Goal: Task Accomplishment & Management: Use online tool/utility

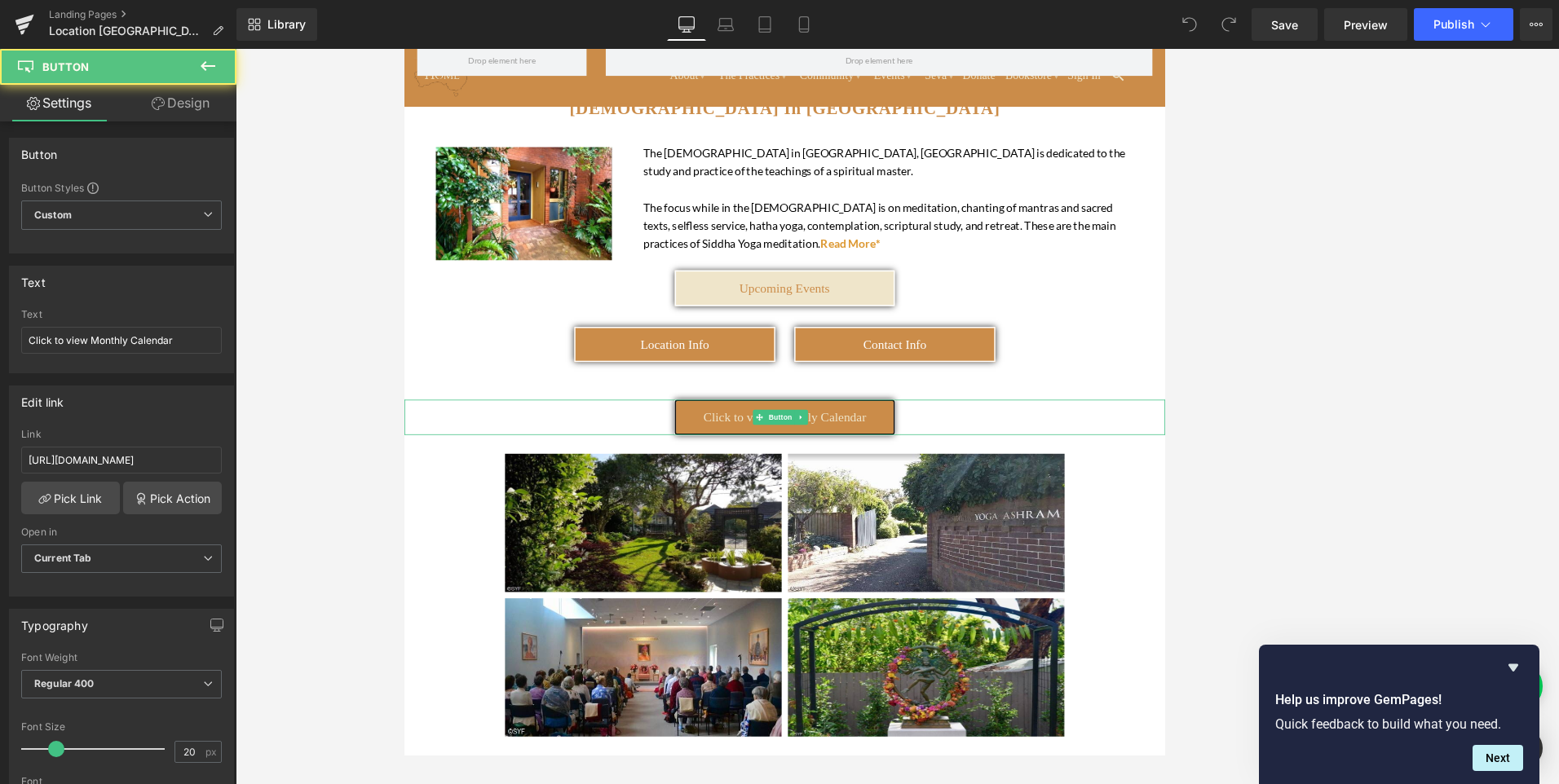
click at [997, 530] on span "Click to view Monthly Calendar" at bounding box center [898, 526] width 211 height 18
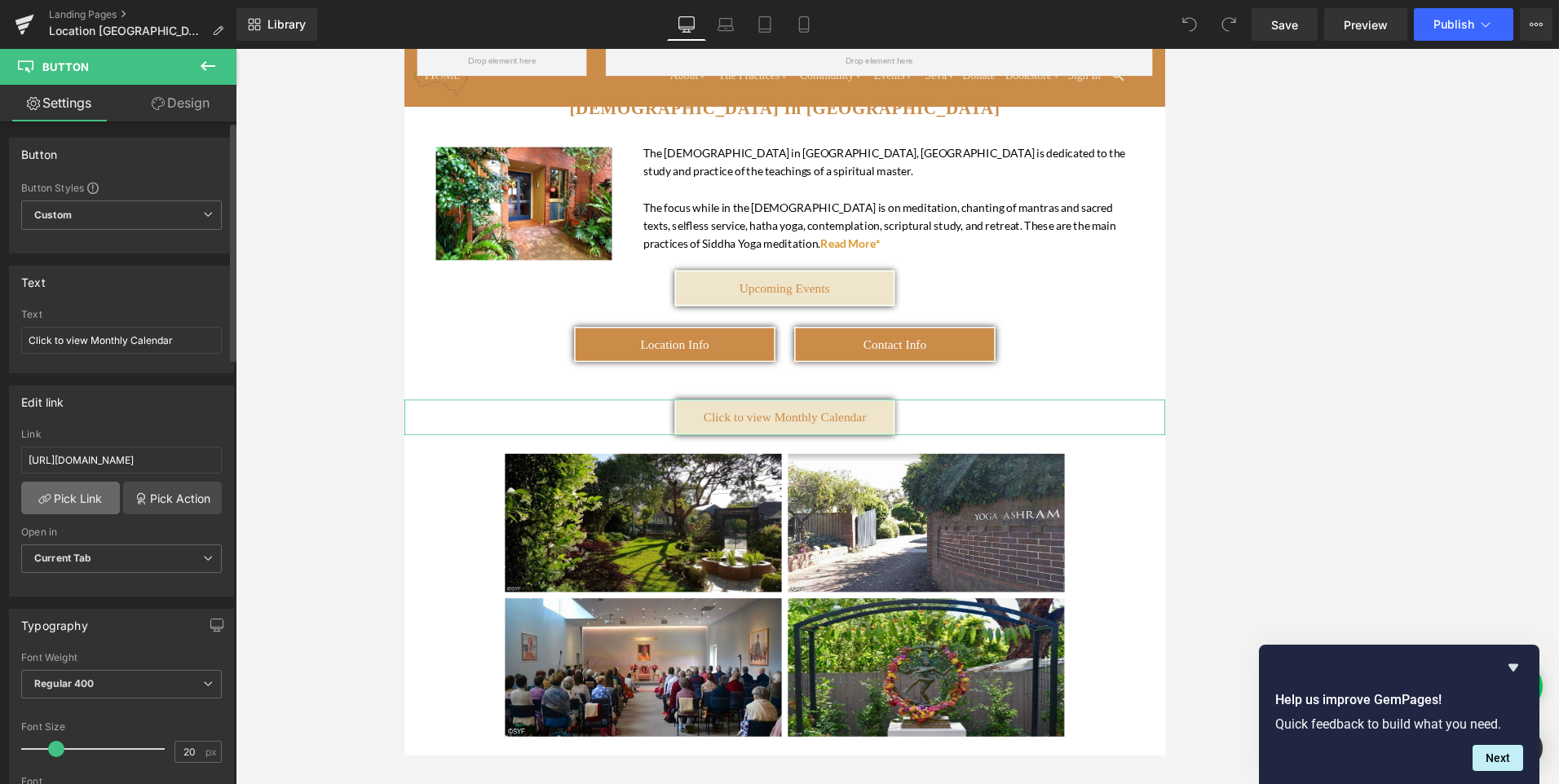
click at [72, 505] on link "Pick Link" at bounding box center [70, 497] width 99 height 32
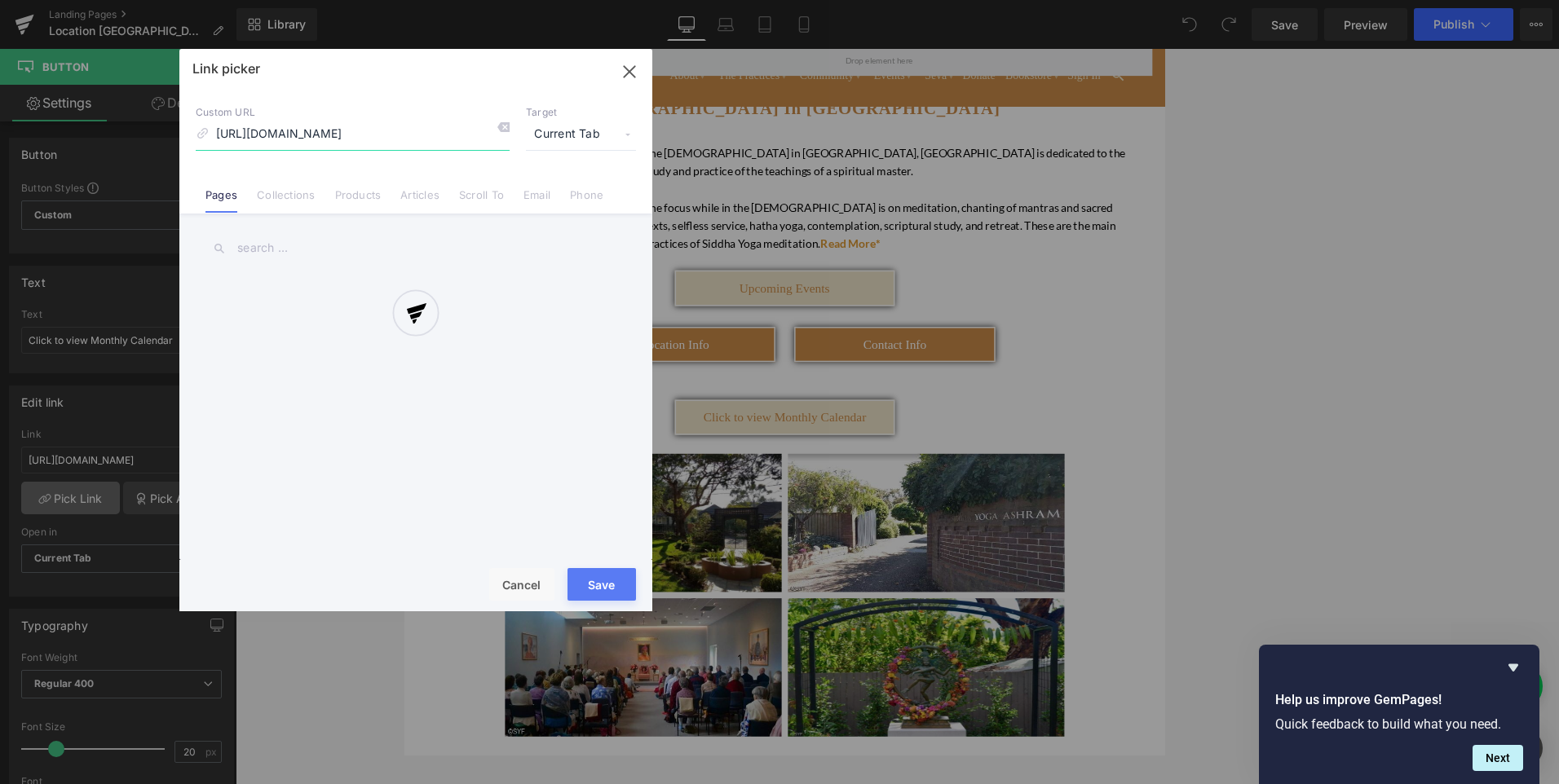
scroll to position [0, 283]
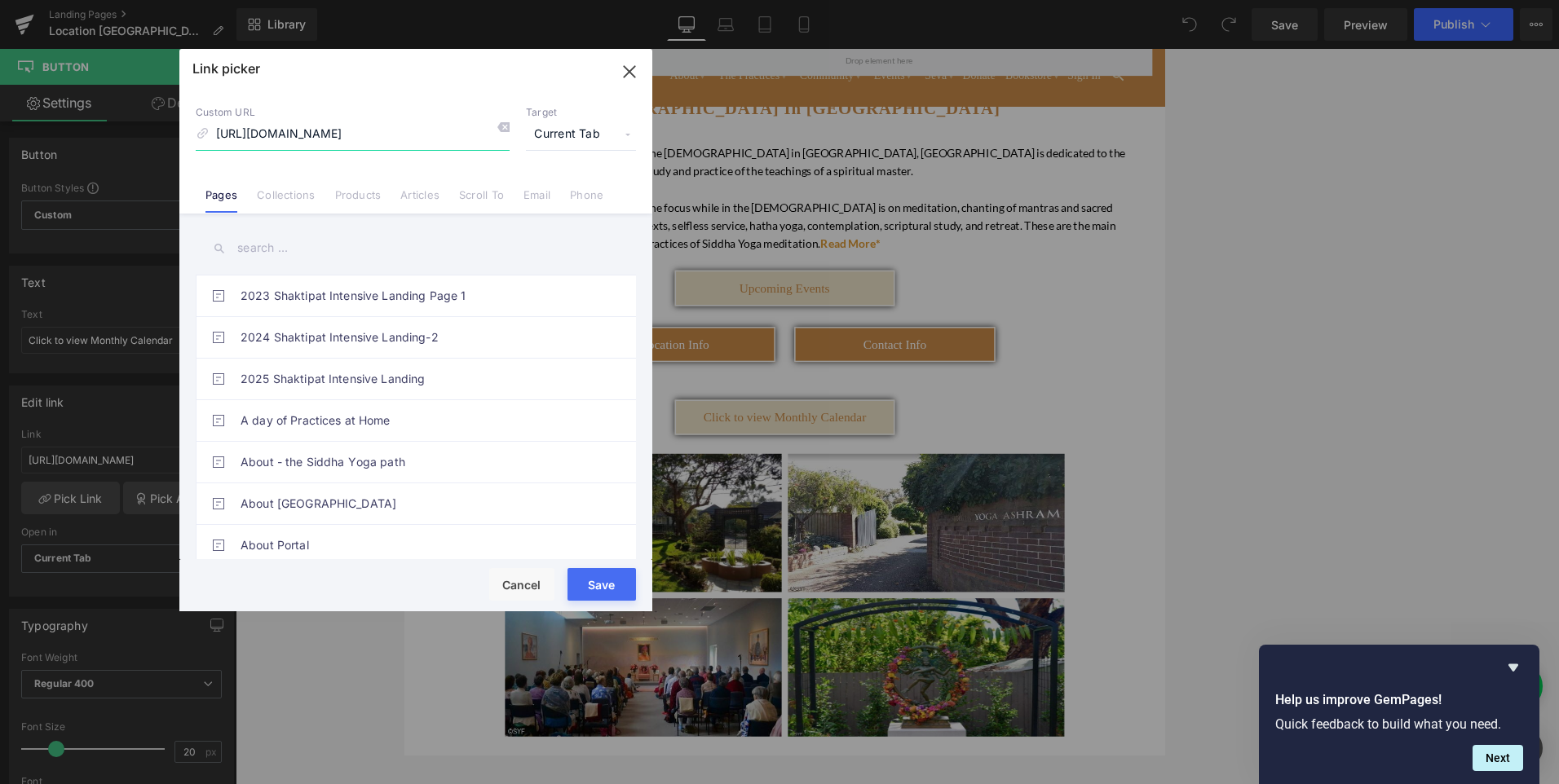
click at [450, 135] on input "[URL][DOMAIN_NAME]" at bounding box center [352, 134] width 314 height 31
drag, startPoint x: 485, startPoint y: 136, endPoint x: 161, endPoint y: 122, distance: 324.3
click at [161, 122] on div "Link picker Back to Library Insert Custom URL [URL][DOMAIN_NAME] Target Current…" at bounding box center [780, 392] width 1559 height 784
click at [463, 134] on input "[URL][DOMAIN_NAME]" at bounding box center [352, 134] width 314 height 31
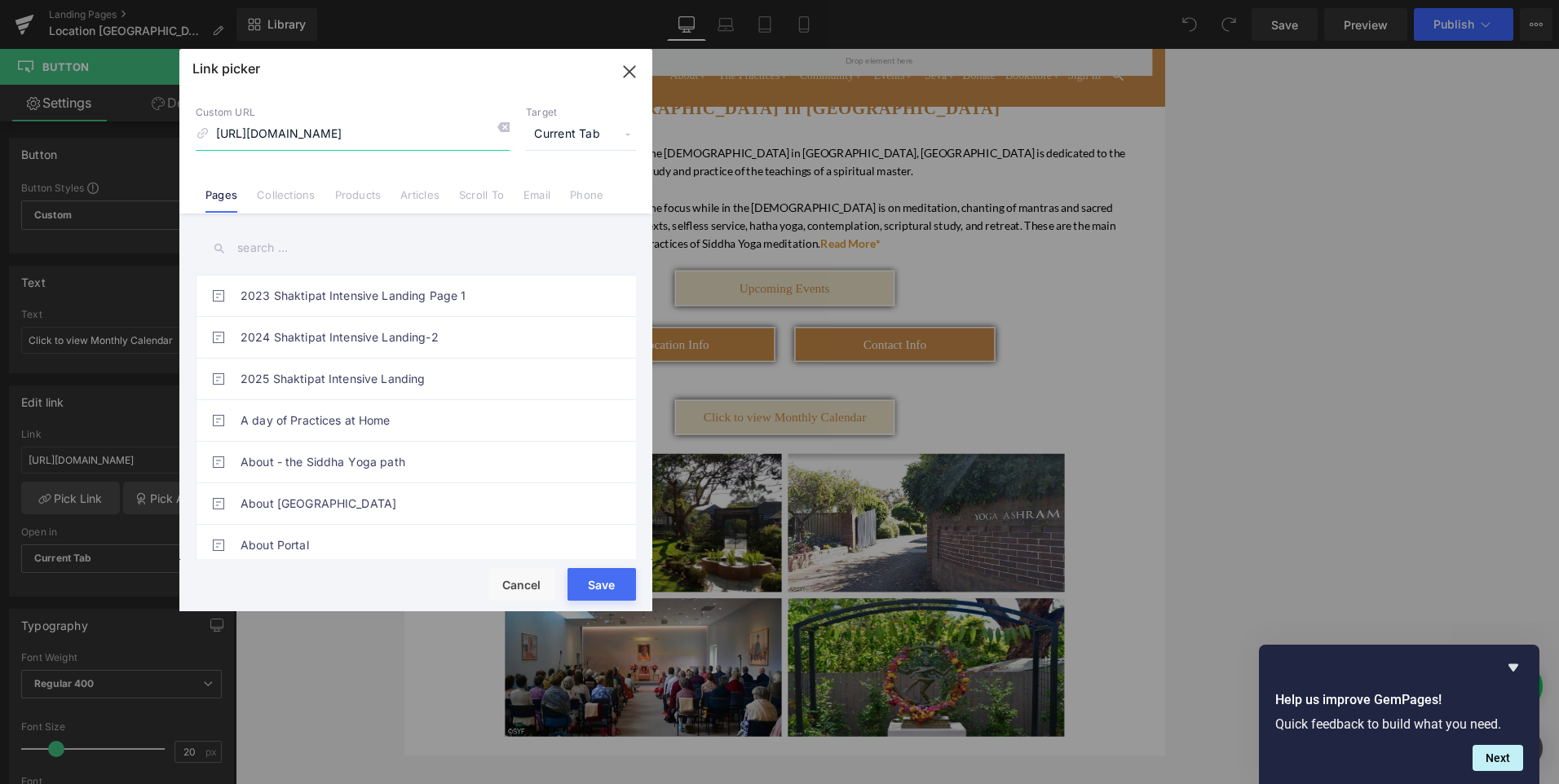
click at [483, 132] on input "[URL][DOMAIN_NAME]" at bounding box center [352, 134] width 314 height 31
click at [502, 127] on icon at bounding box center [503, 127] width 13 height 13
click at [290, 132] on input at bounding box center [352, 134] width 314 height 31
paste input "[URL][DOMAIN_NAME][DATE][DATE]"
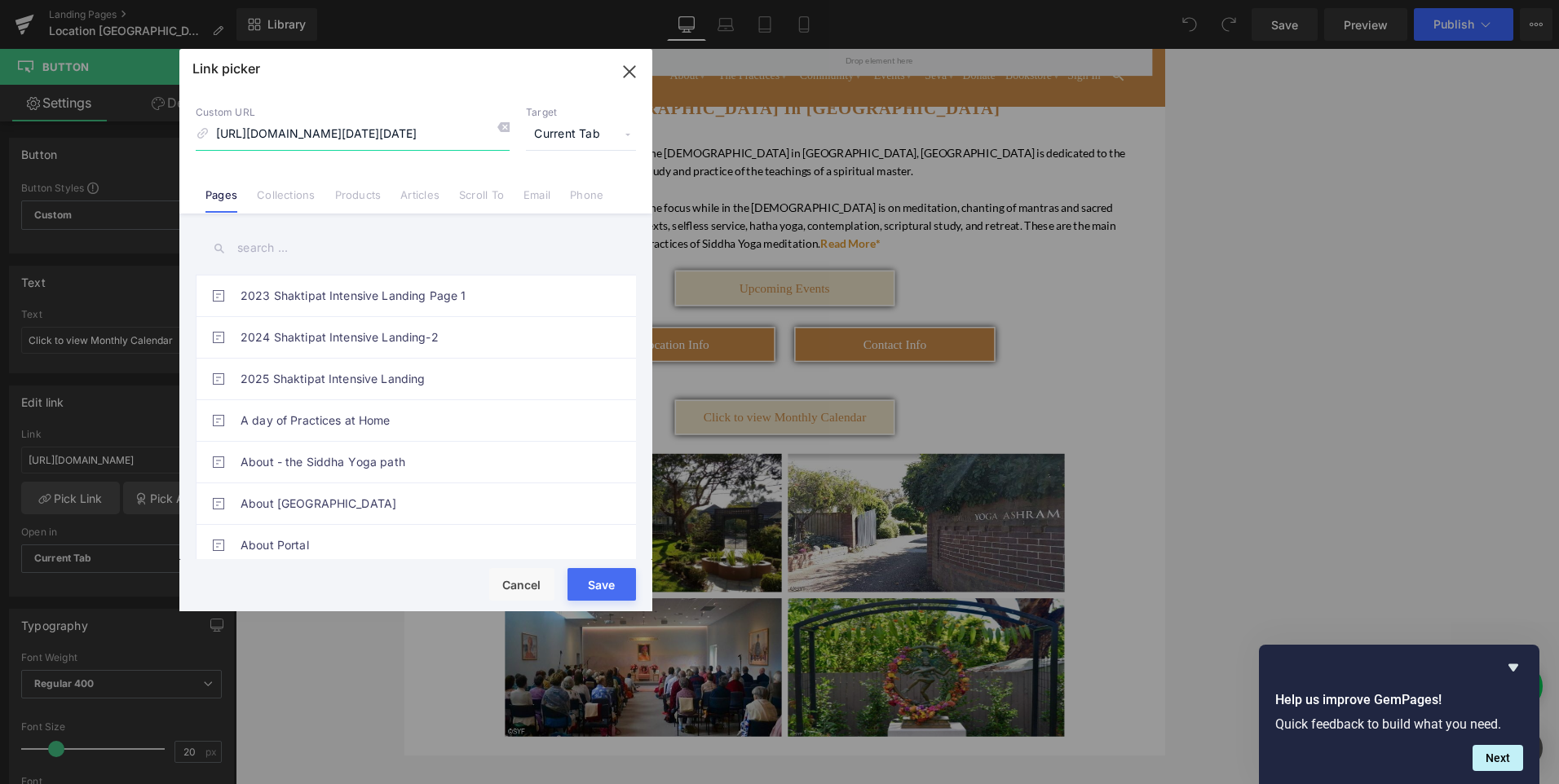
type input "[URL][DOMAIN_NAME][DATE][DATE]"
click at [594, 589] on button "Save" at bounding box center [601, 584] width 68 height 32
type input "[URL][DOMAIN_NAME][DATE][DATE]"
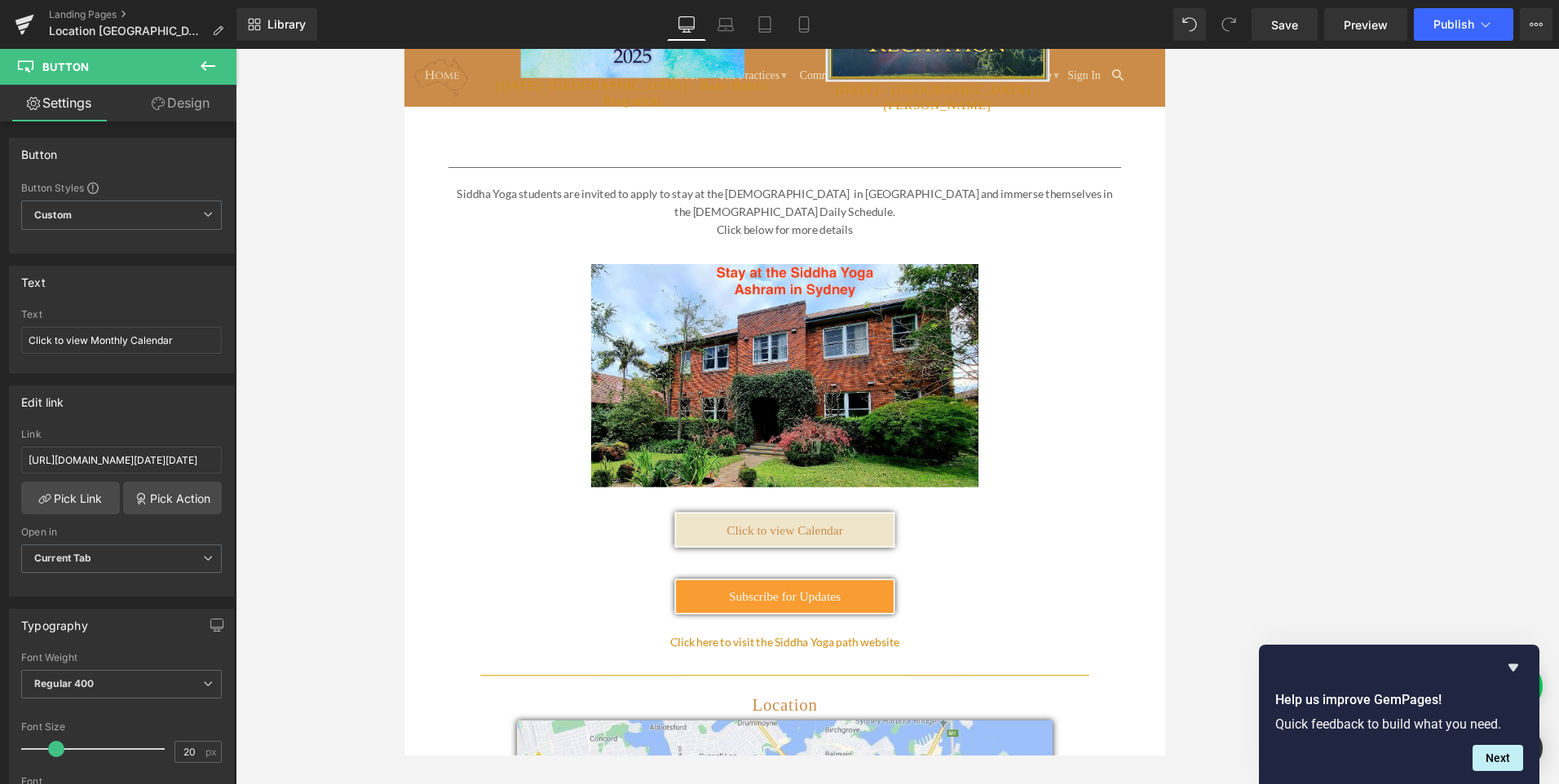
scroll to position [2200, 0]
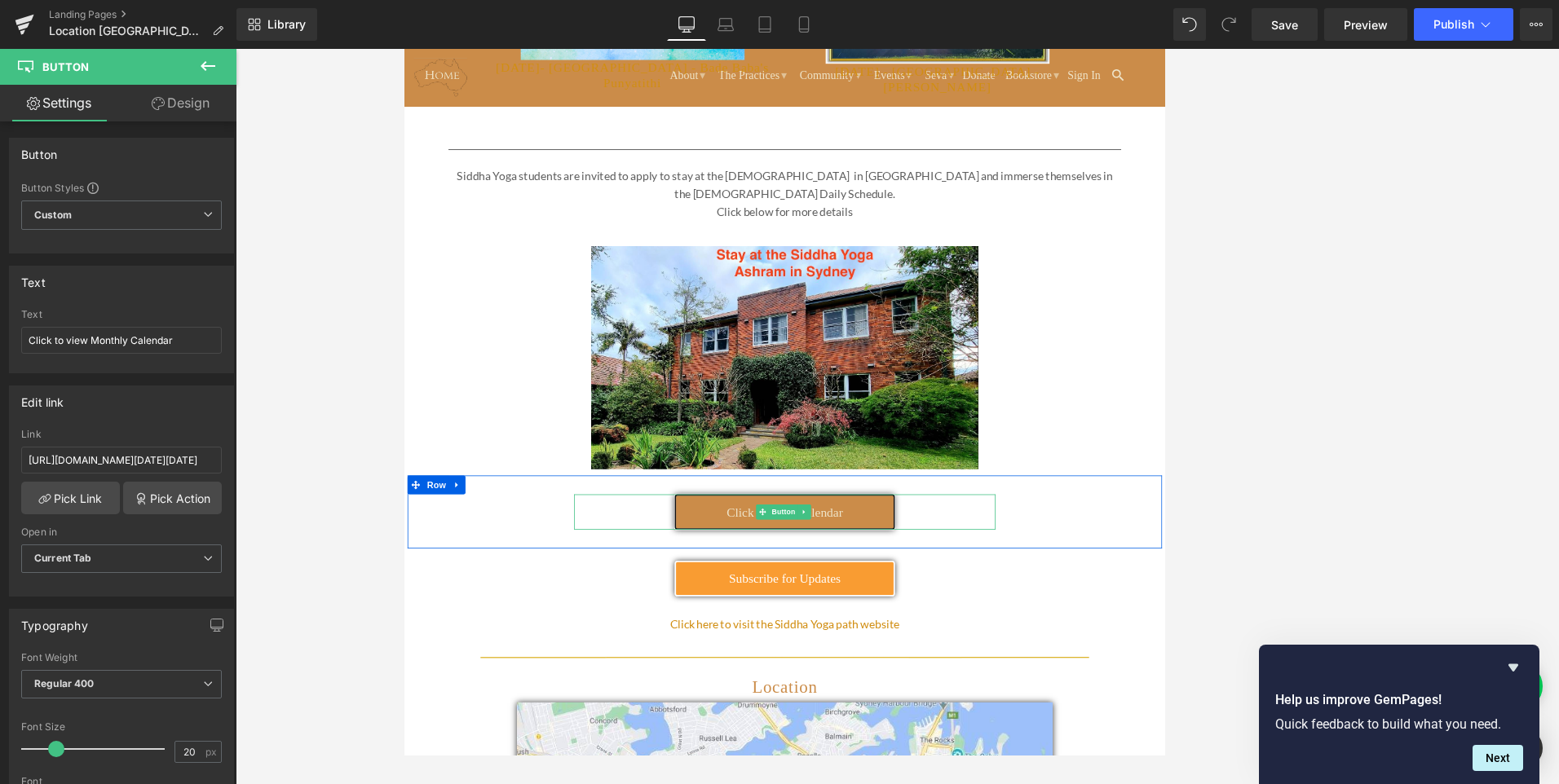
click at [844, 640] on span "Click to view Calendar" at bounding box center [897, 649] width 151 height 18
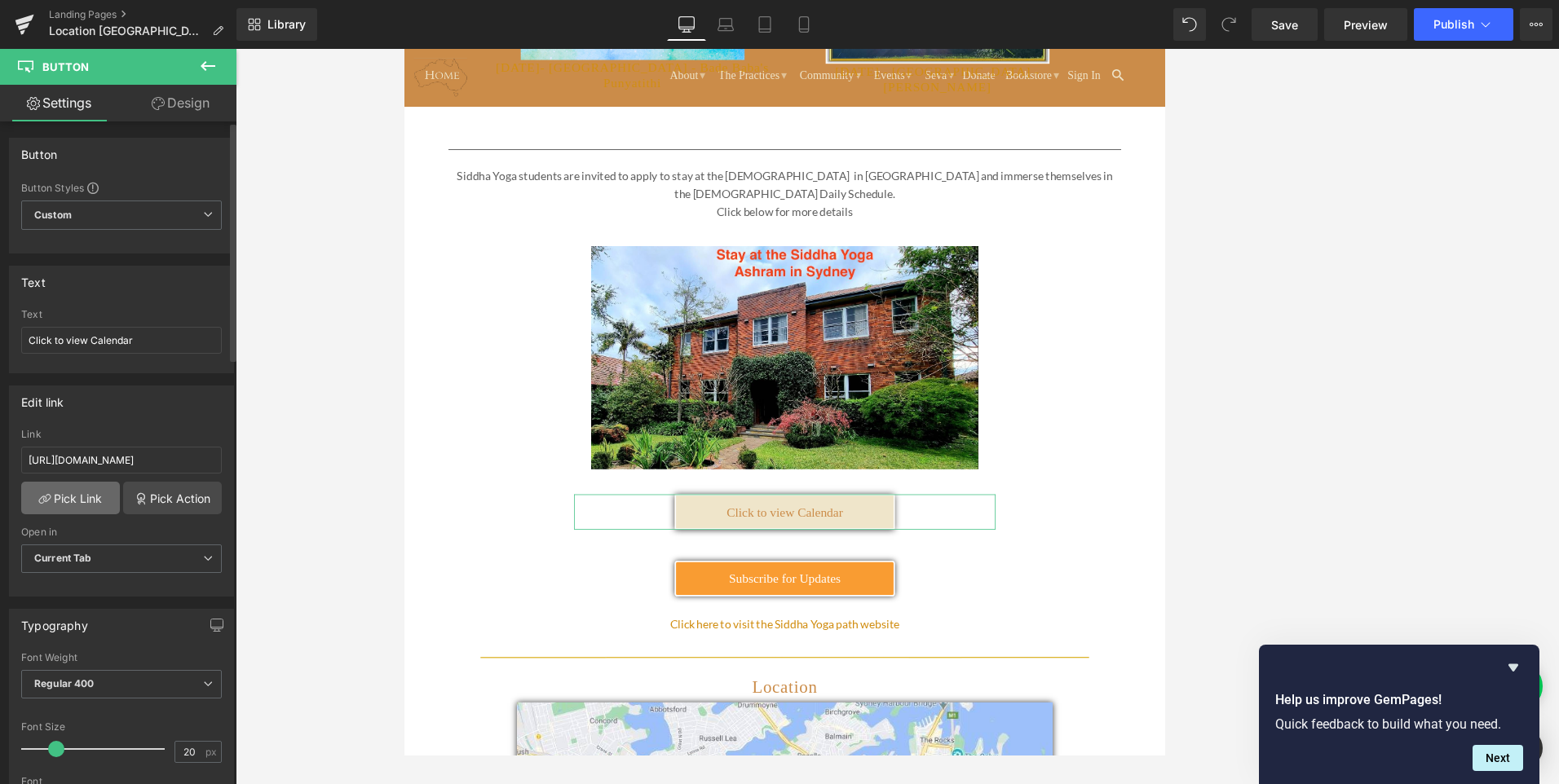
click at [92, 497] on link "Pick Link" at bounding box center [70, 497] width 99 height 32
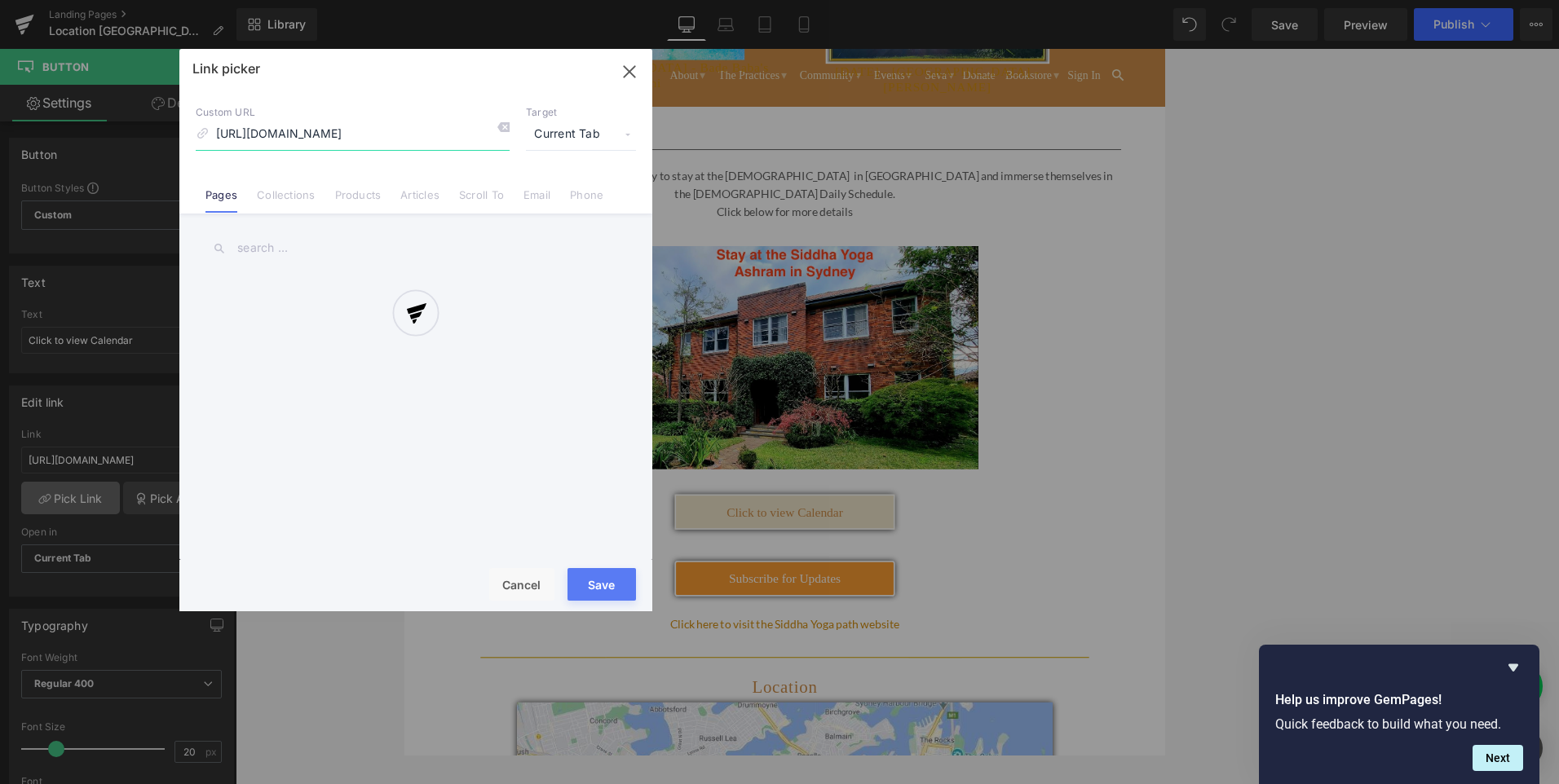
scroll to position [0, 283]
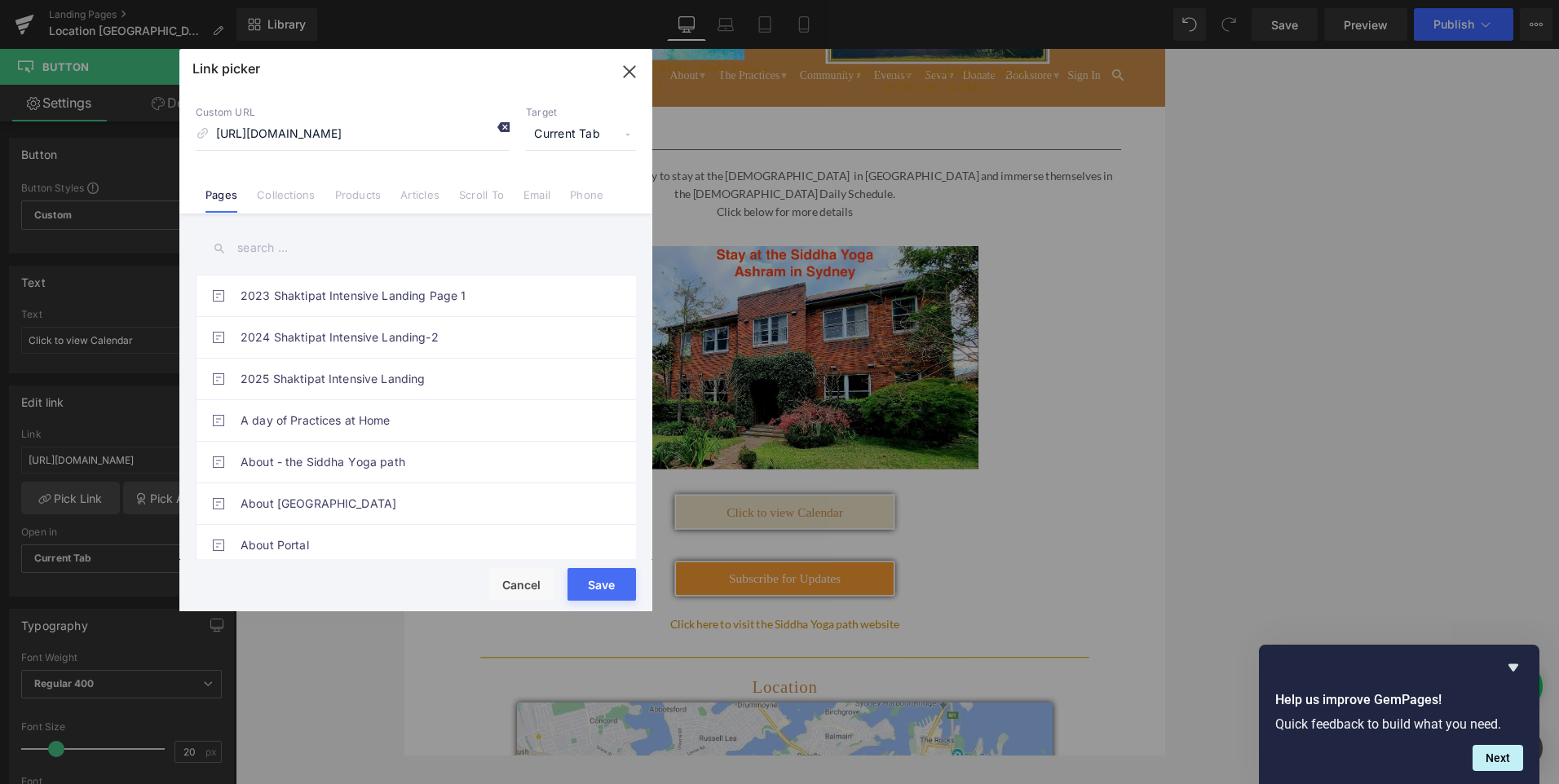
click at [503, 128] on icon at bounding box center [503, 127] width 13 height 13
click at [411, 139] on input at bounding box center [352, 134] width 314 height 31
paste input "[URL][DOMAIN_NAME][DATE][DATE]"
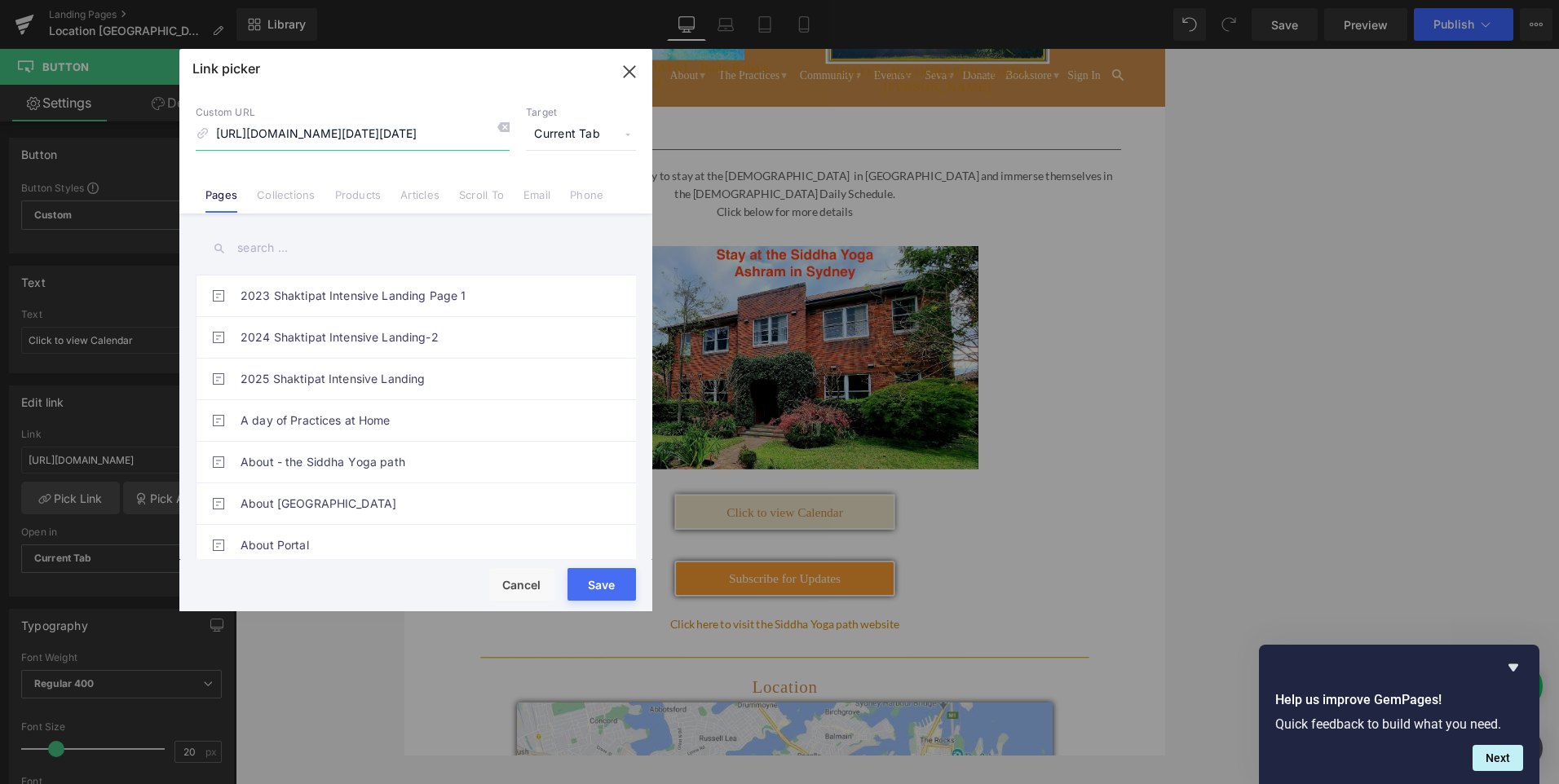
type input "[URL][DOMAIN_NAME][DATE][DATE]"
click at [578, 581] on button "Save" at bounding box center [601, 584] width 68 height 32
type input "[URL][DOMAIN_NAME][DATE][DATE]"
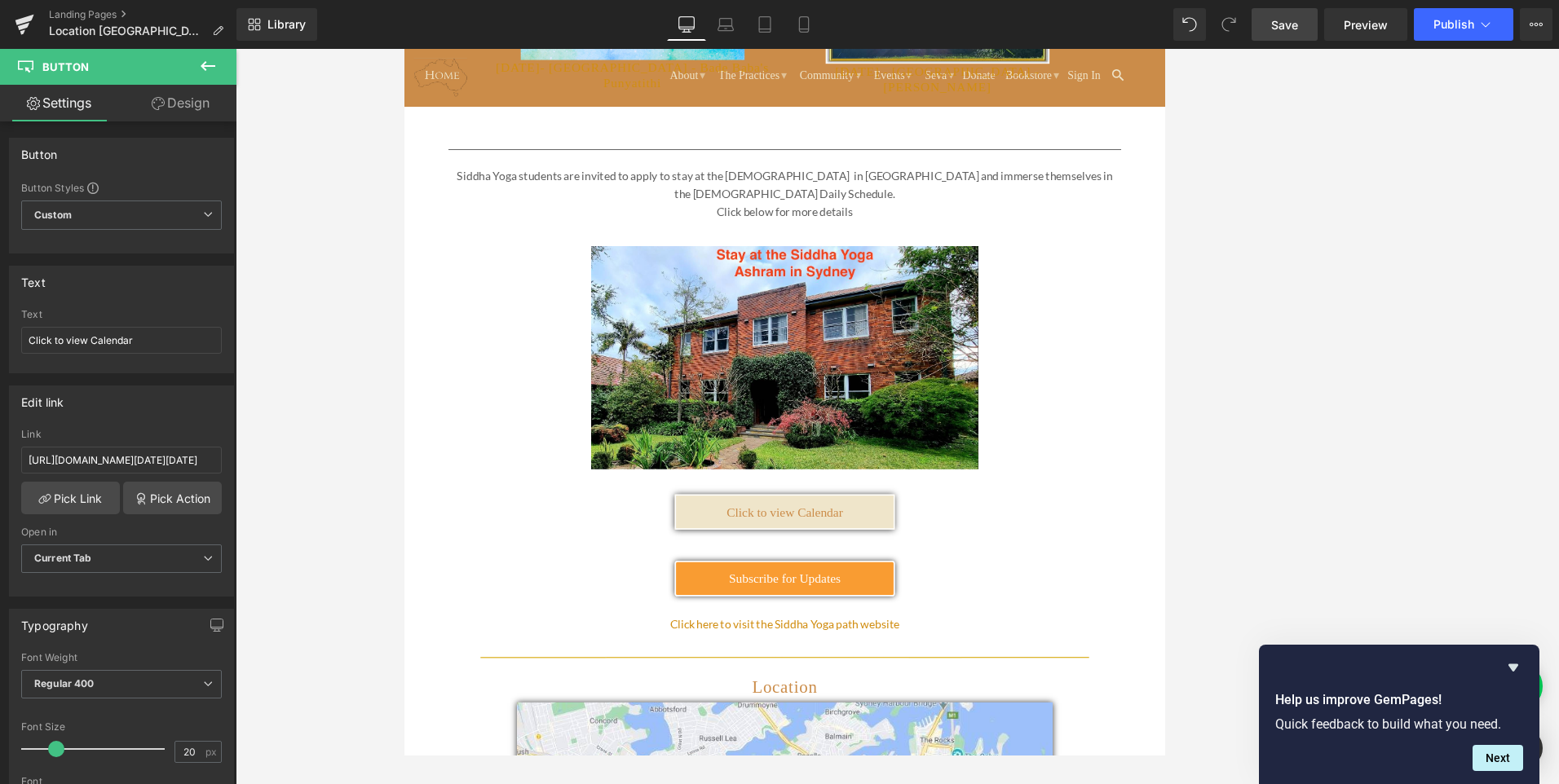
click at [1286, 28] on span "Save" at bounding box center [1284, 25] width 27 height 17
click at [1457, 29] on span "Publish" at bounding box center [1453, 25] width 41 height 13
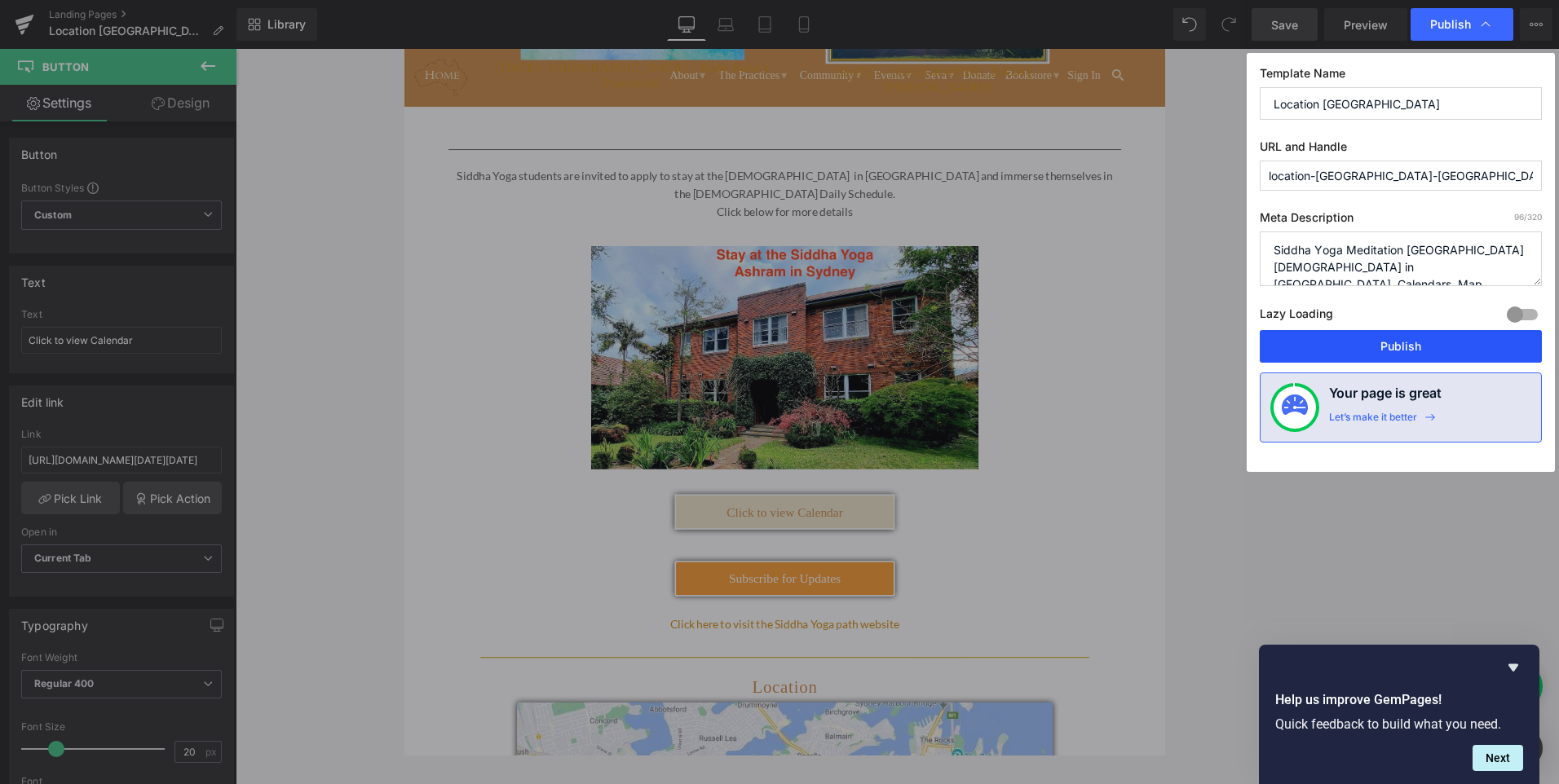
click at [1407, 346] on button "Publish" at bounding box center [1400, 346] width 282 height 32
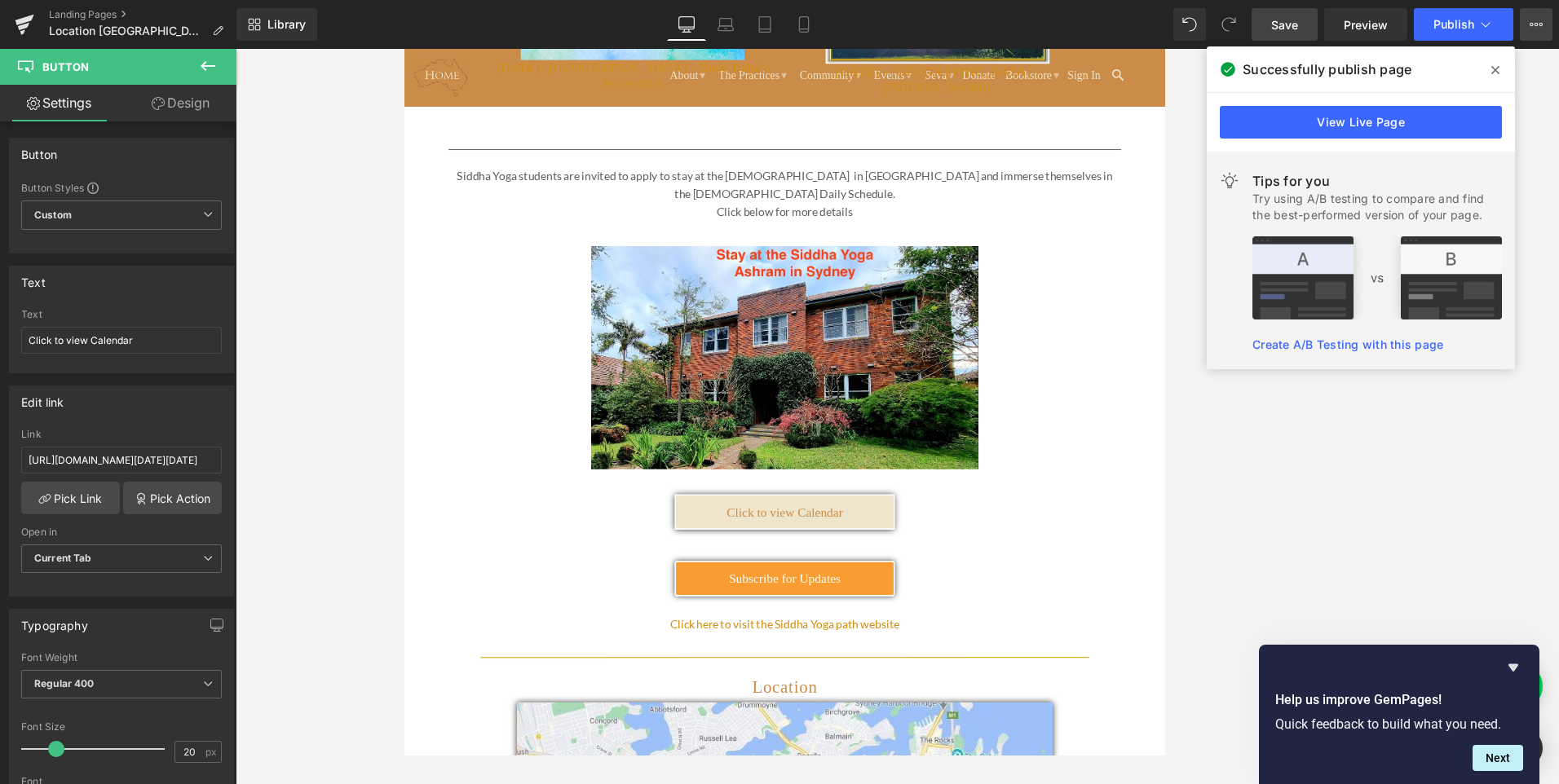
click at [1547, 28] on button "View Live Page View with current Template Save Template to Library Schedule Pub…" at bounding box center [1536, 24] width 32 height 32
click at [1495, 65] on icon at bounding box center [1495, 70] width 8 height 13
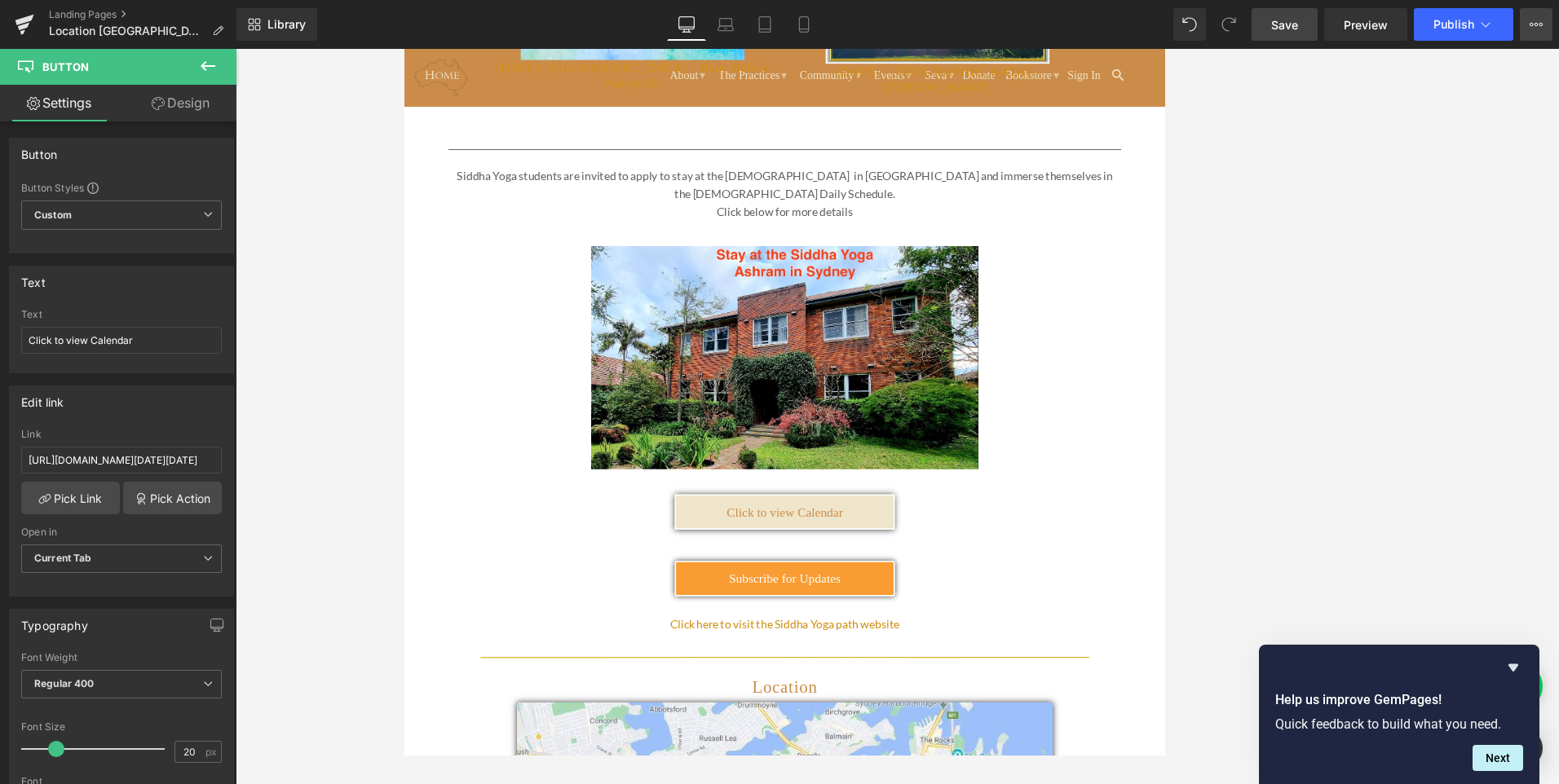
click at [1525, 32] on button "View Live Page View with current Template Save Template to Library Schedule Pub…" at bounding box center [1536, 24] width 32 height 32
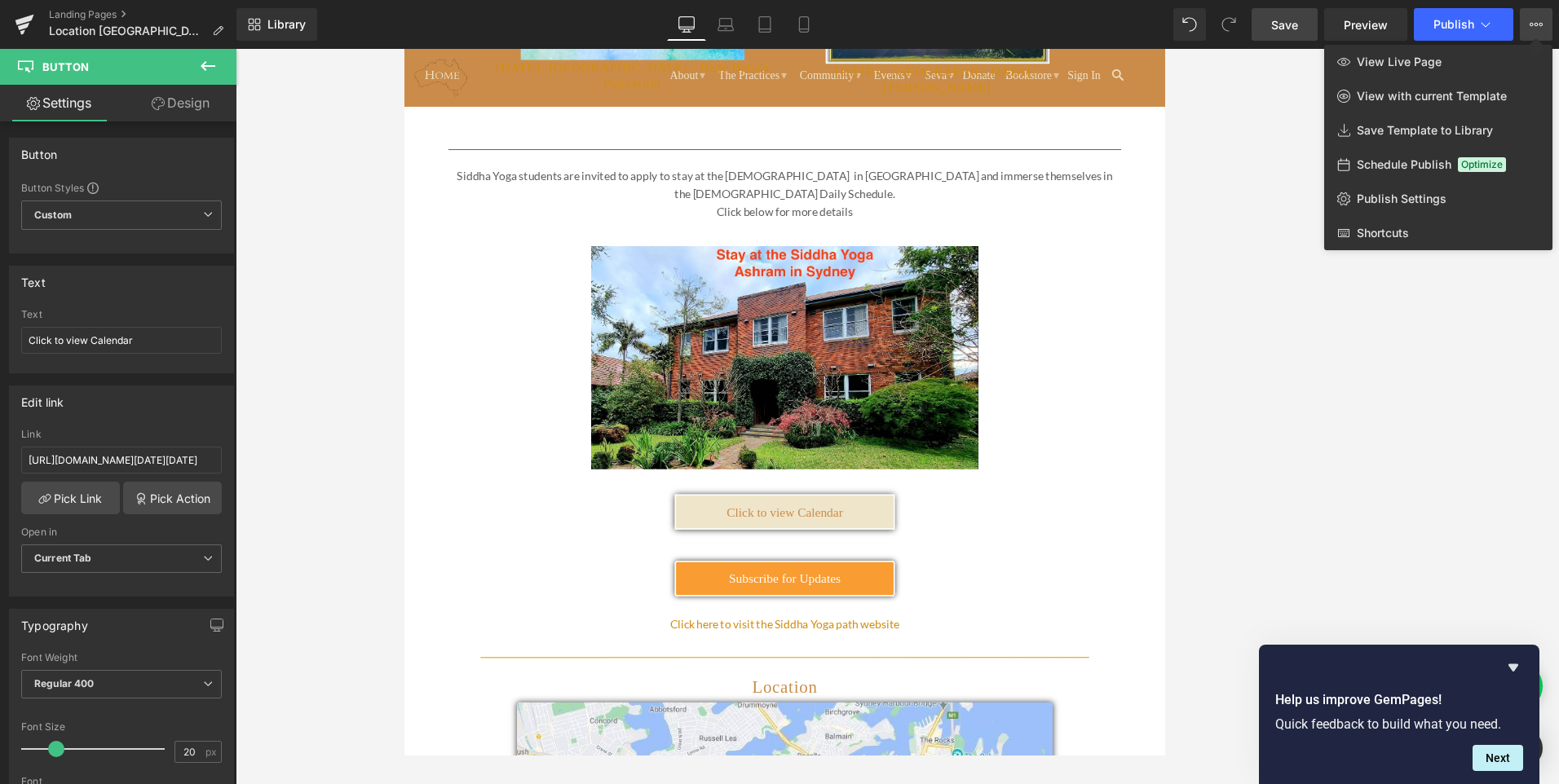
click at [1238, 174] on div at bounding box center [897, 417] width 1323 height 735
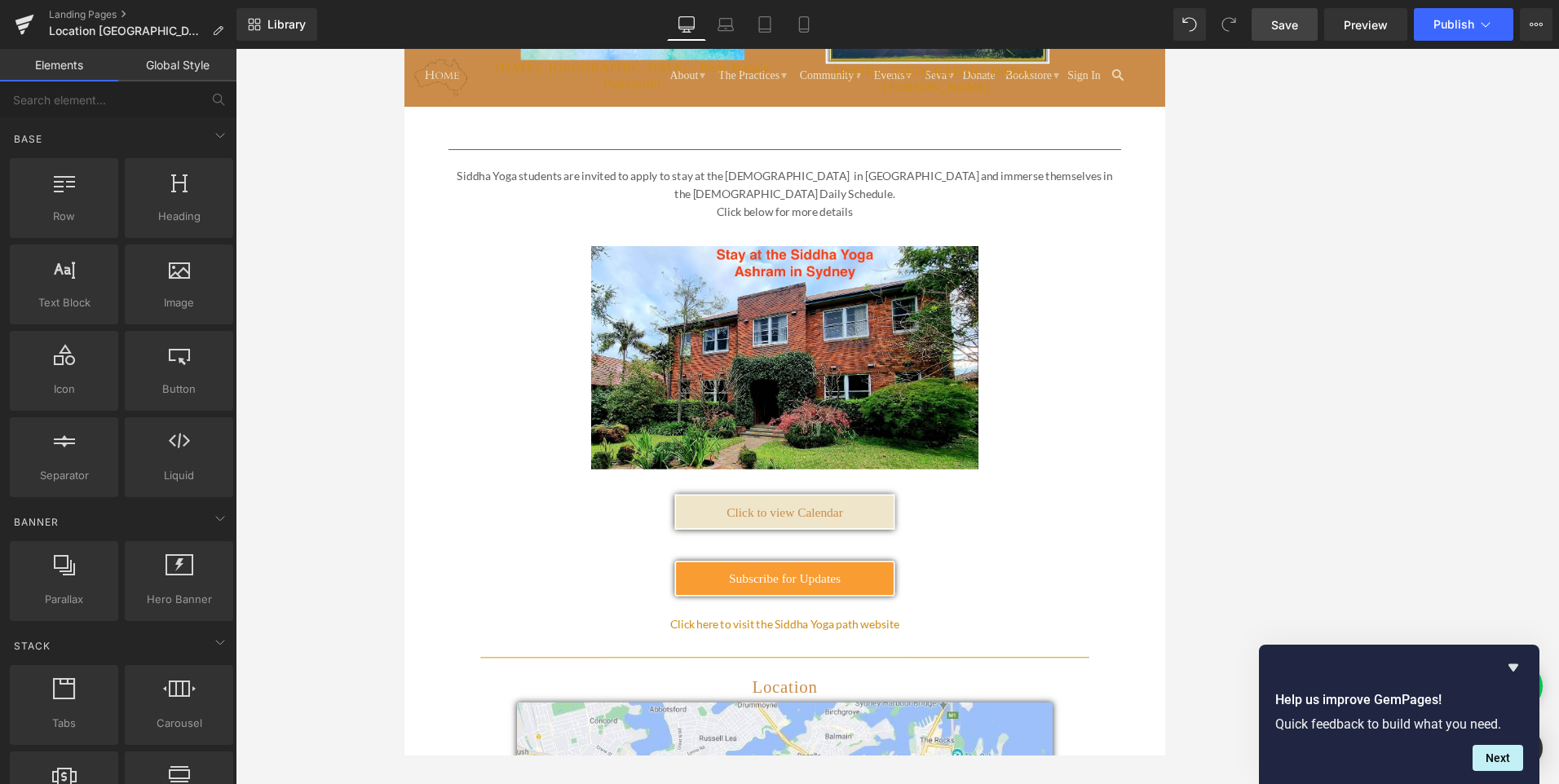
click at [360, 175] on div at bounding box center [897, 417] width 1323 height 735
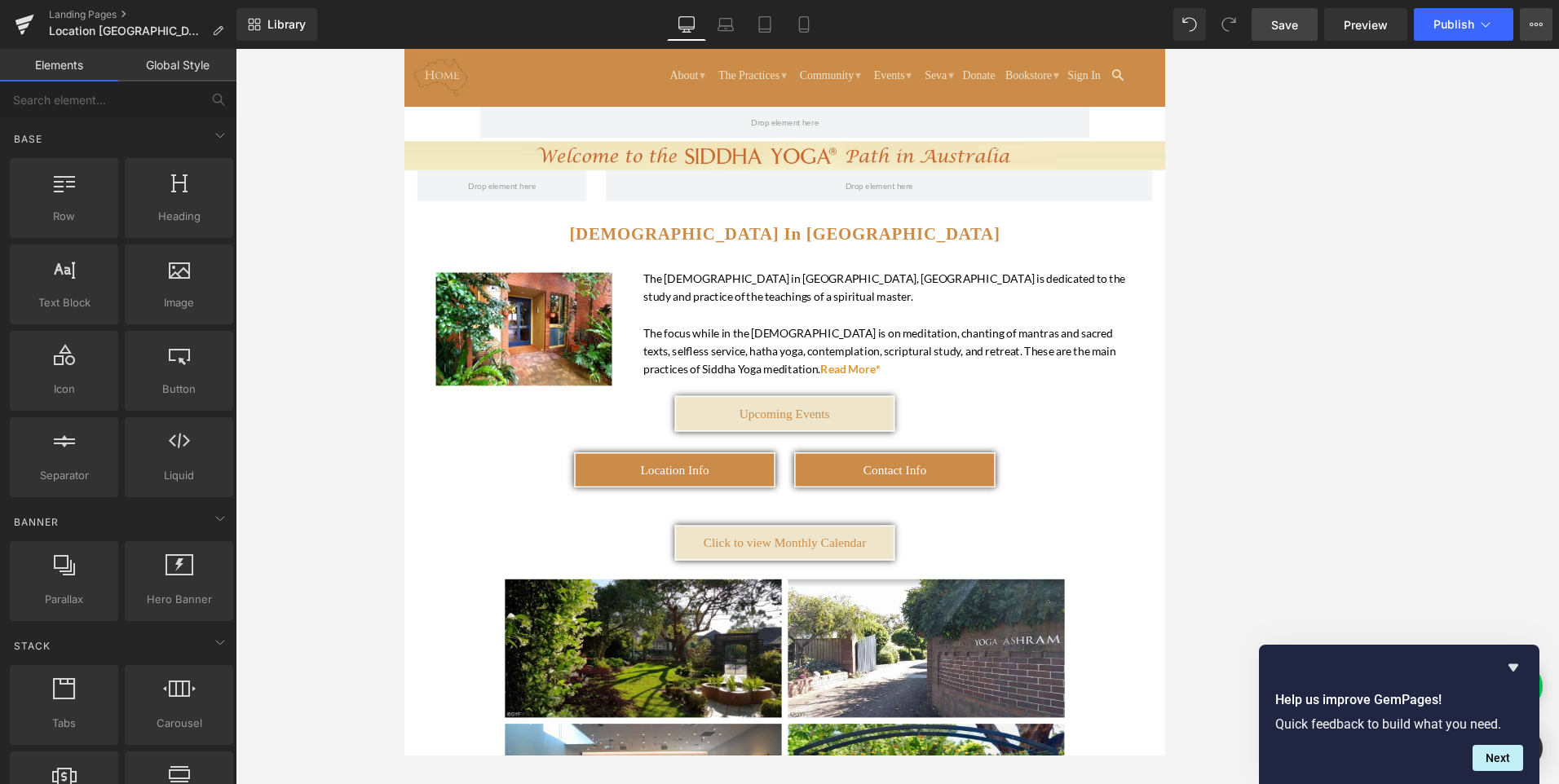
click at [1537, 29] on icon at bounding box center [1536, 25] width 13 height 13
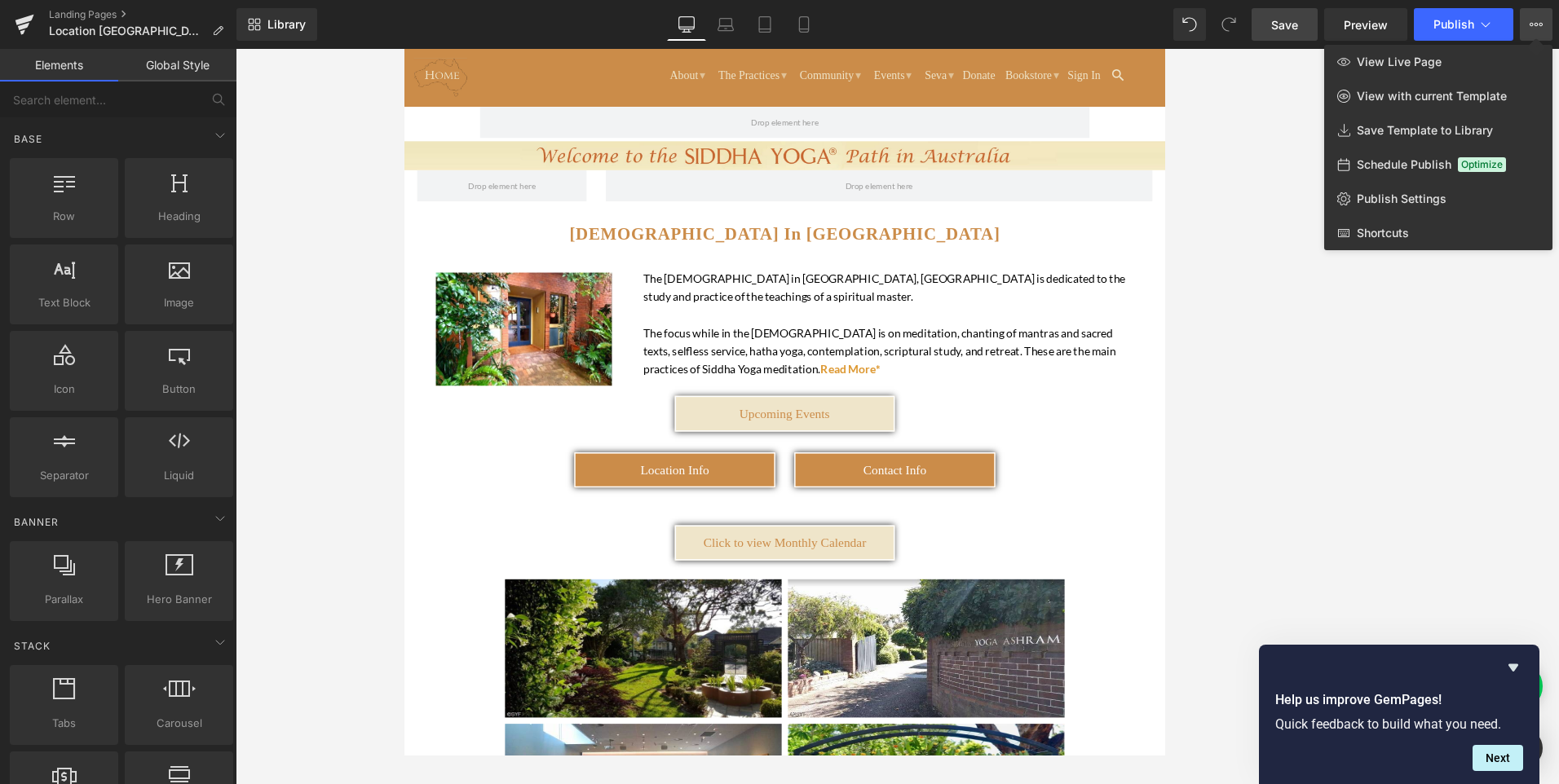
click at [1236, 93] on div at bounding box center [897, 417] width 1323 height 735
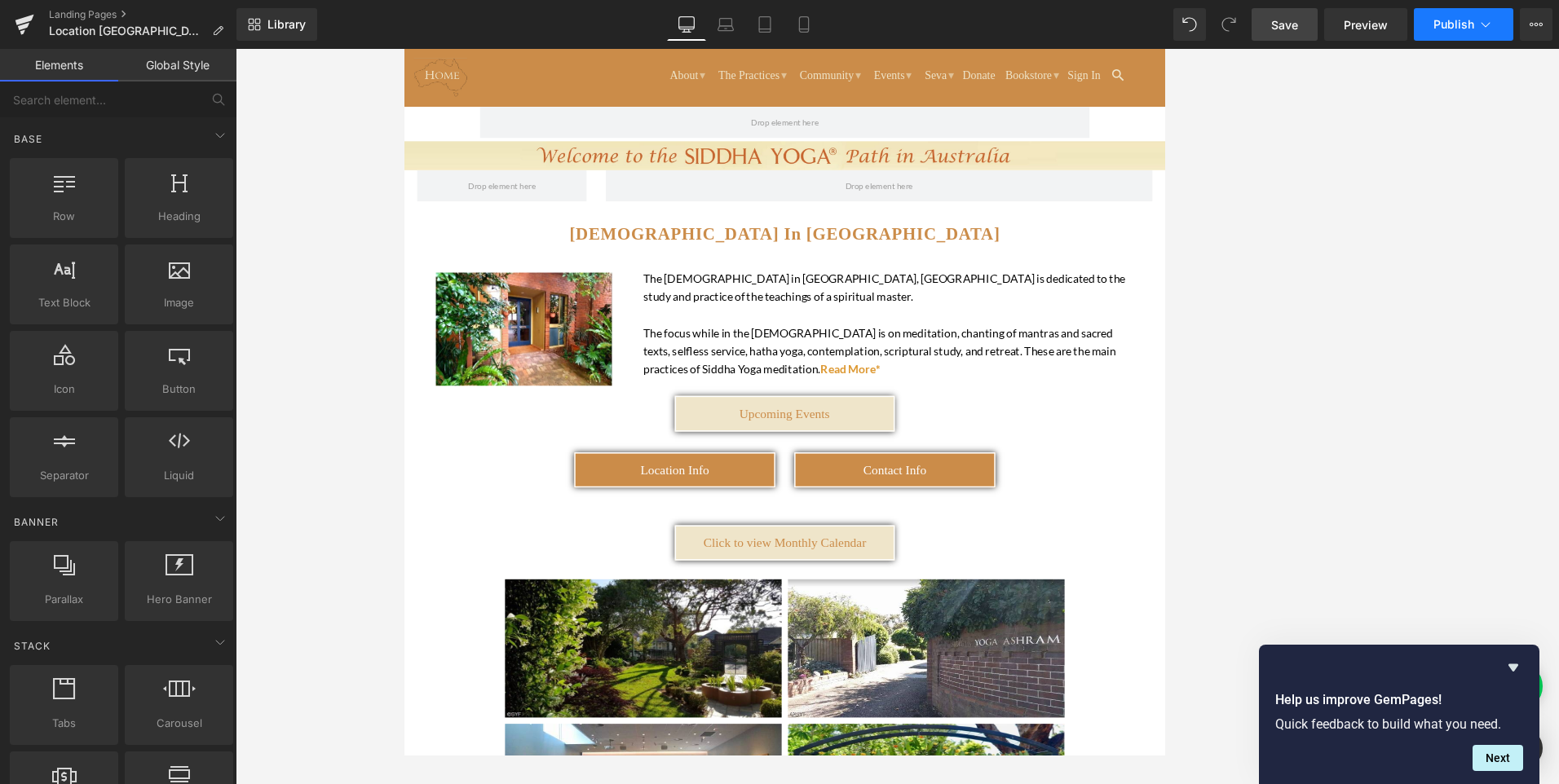
click at [1493, 27] on button "Publish" at bounding box center [1463, 24] width 100 height 32
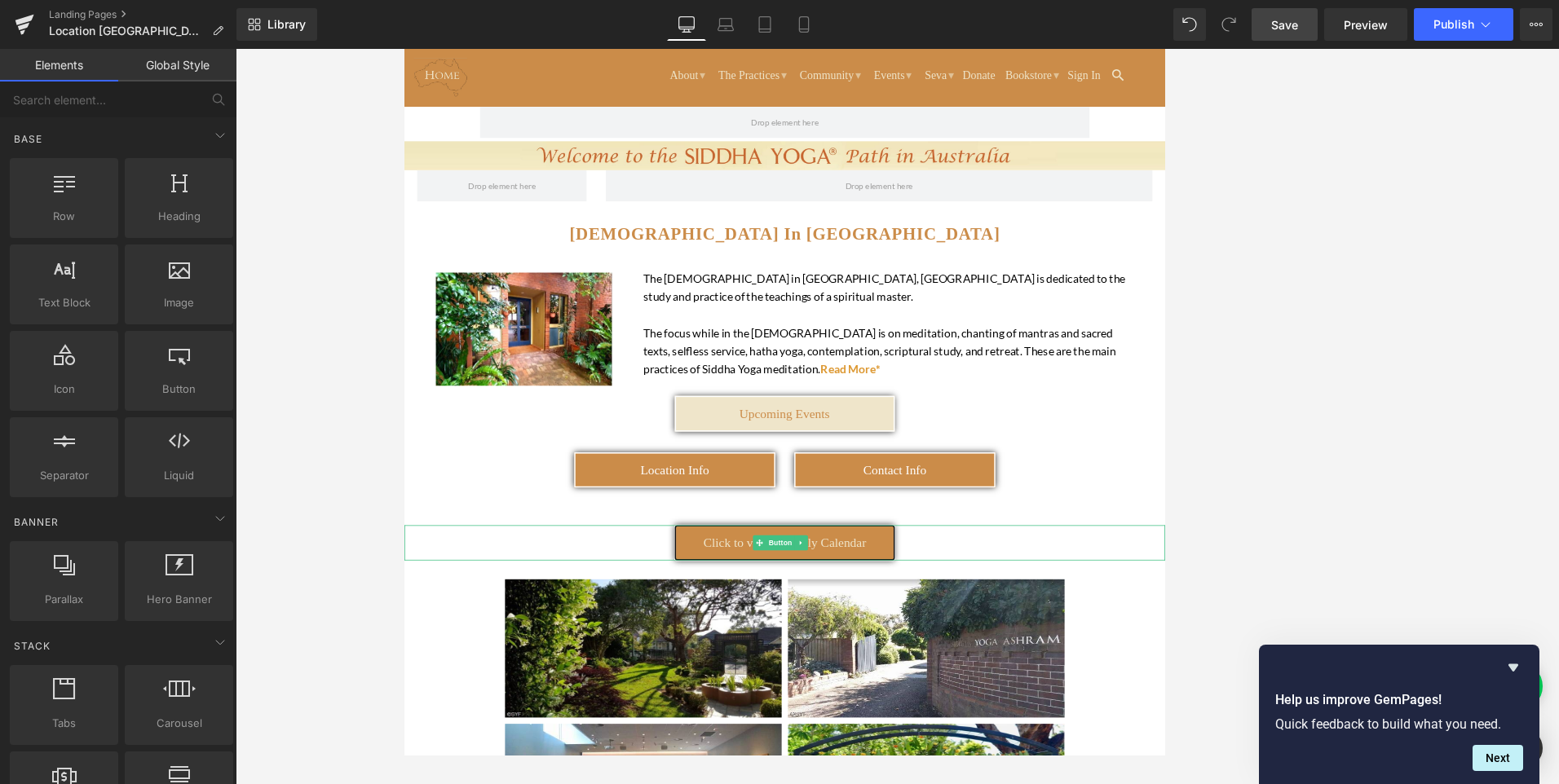
drag, startPoint x: 830, startPoint y: 693, endPoint x: 809, endPoint y: 683, distance: 23.3
click at [830, 693] on span "Click to view Monthly Calendar" at bounding box center [898, 689] width 211 height 18
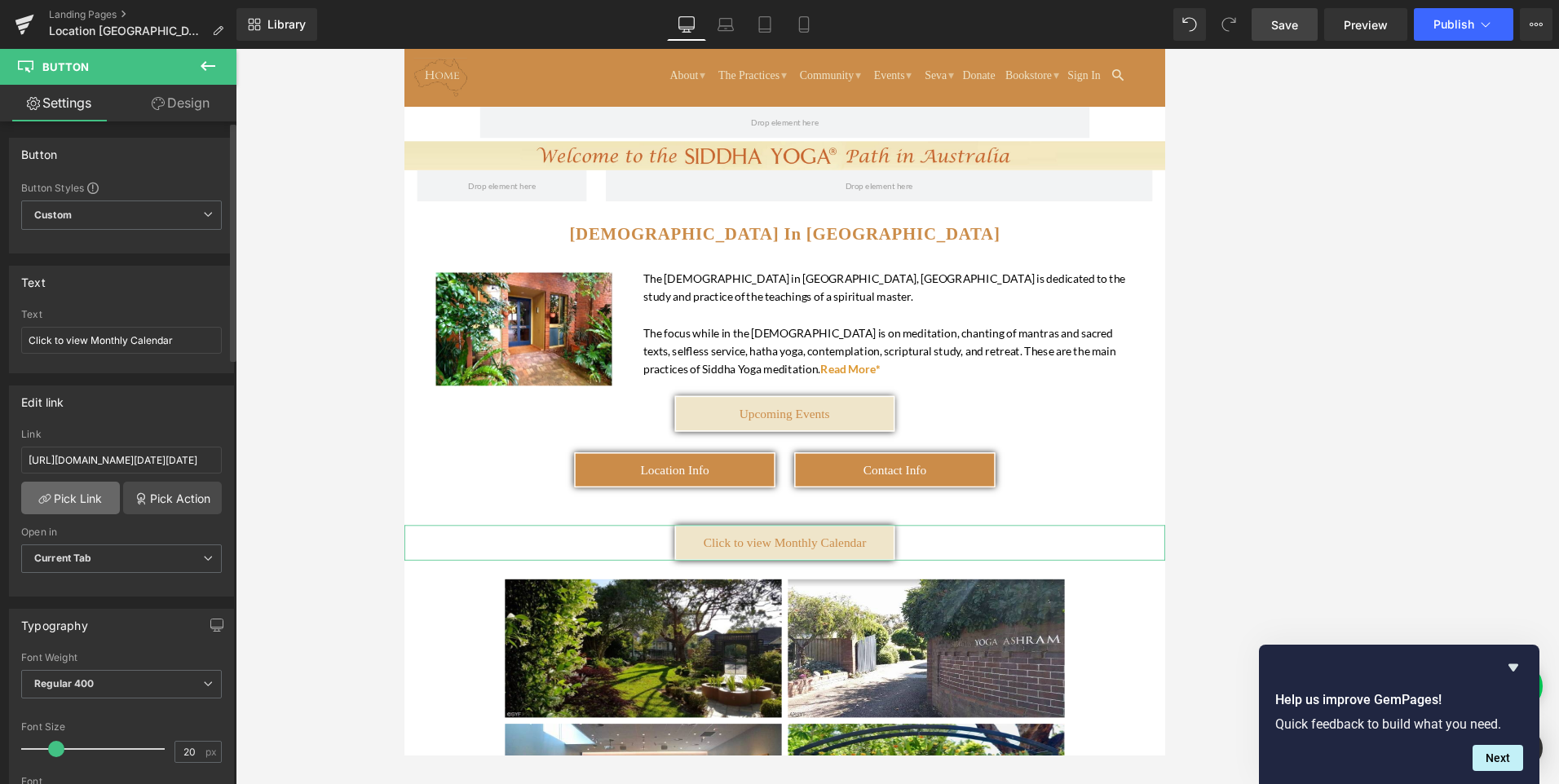
click at [75, 496] on link "Pick Link" at bounding box center [70, 497] width 99 height 32
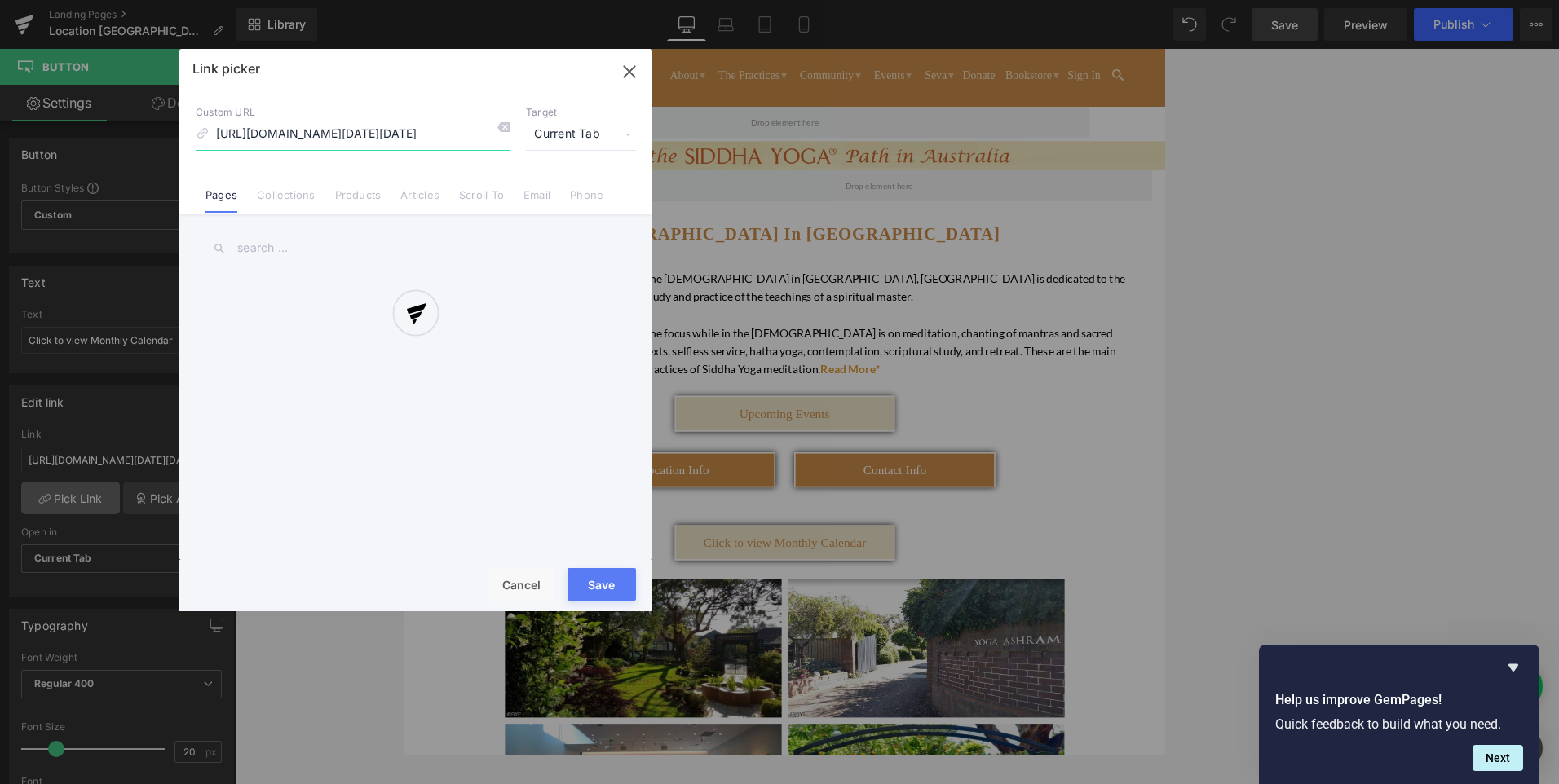
scroll to position [0, 537]
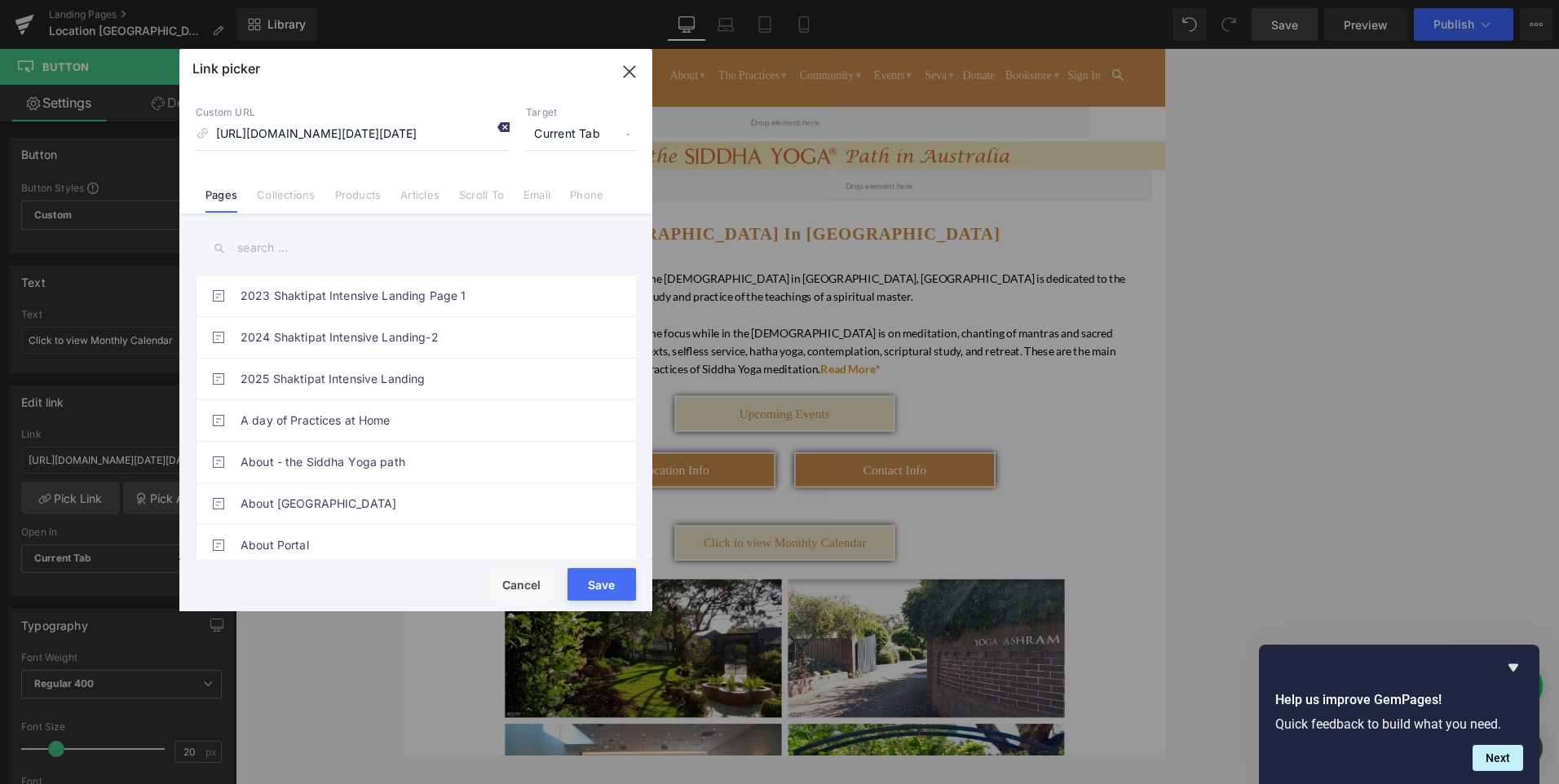
click at [498, 126] on icon at bounding box center [503, 127] width 13 height 13
click at [329, 134] on input at bounding box center [352, 134] width 314 height 31
paste input "[URL][DOMAIN_NAME]"
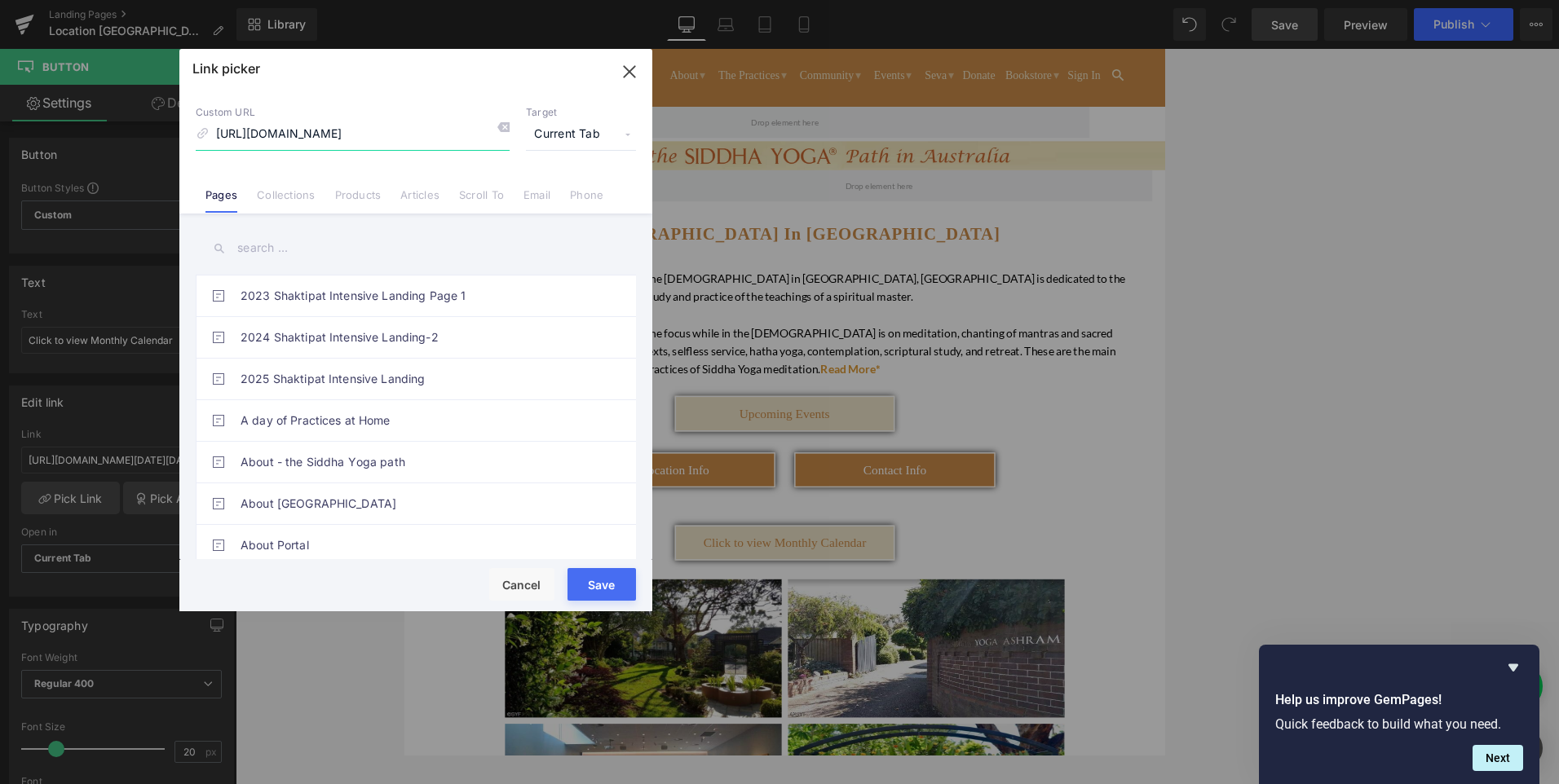
type input "[URL][DOMAIN_NAME]"
drag, startPoint x: 591, startPoint y: 584, endPoint x: 302, endPoint y: 676, distance: 303.3
click at [591, 584] on button "Save" at bounding box center [601, 584] width 68 height 32
type input "[URL][DOMAIN_NAME]"
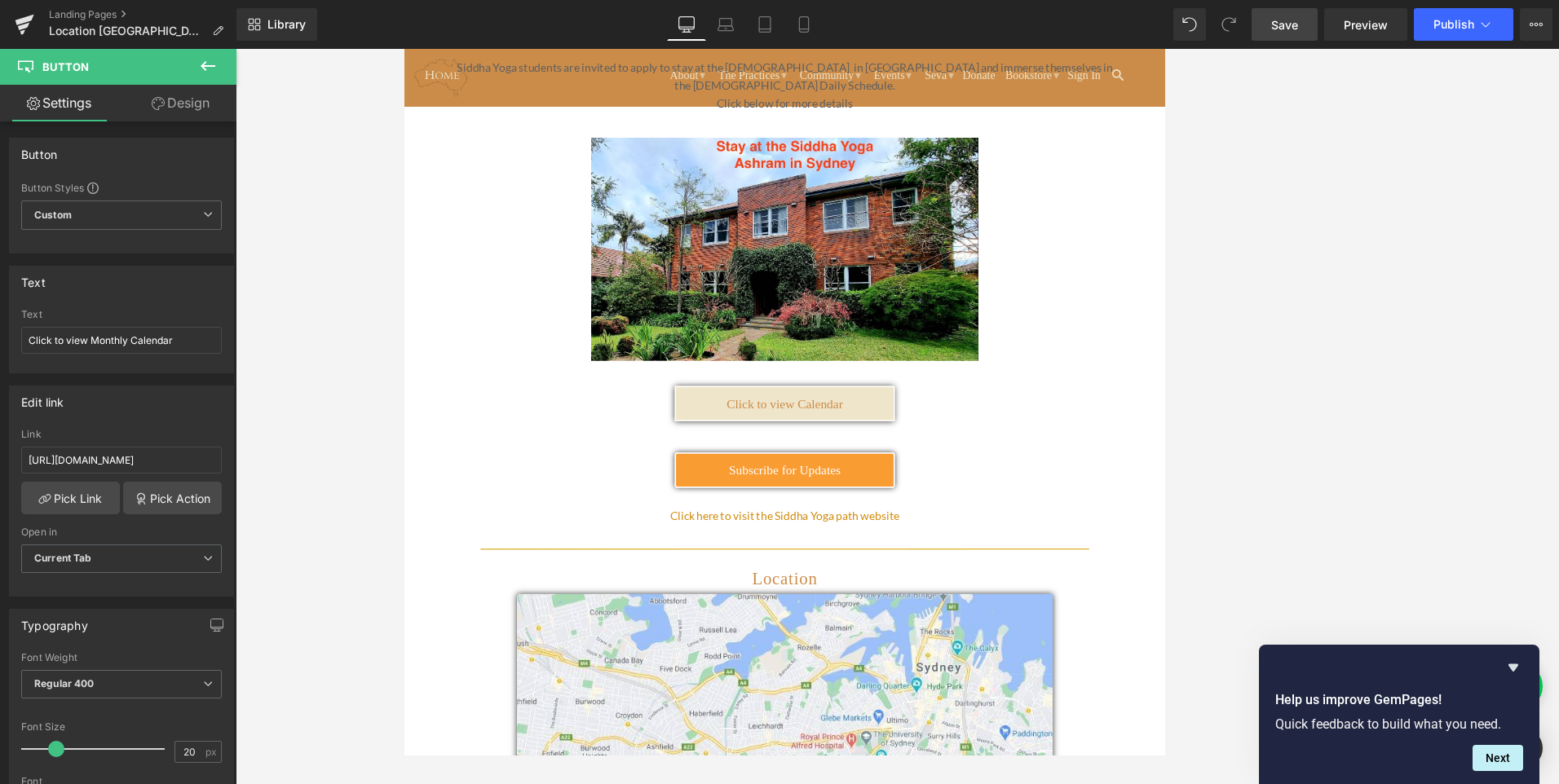
scroll to position [2363, 0]
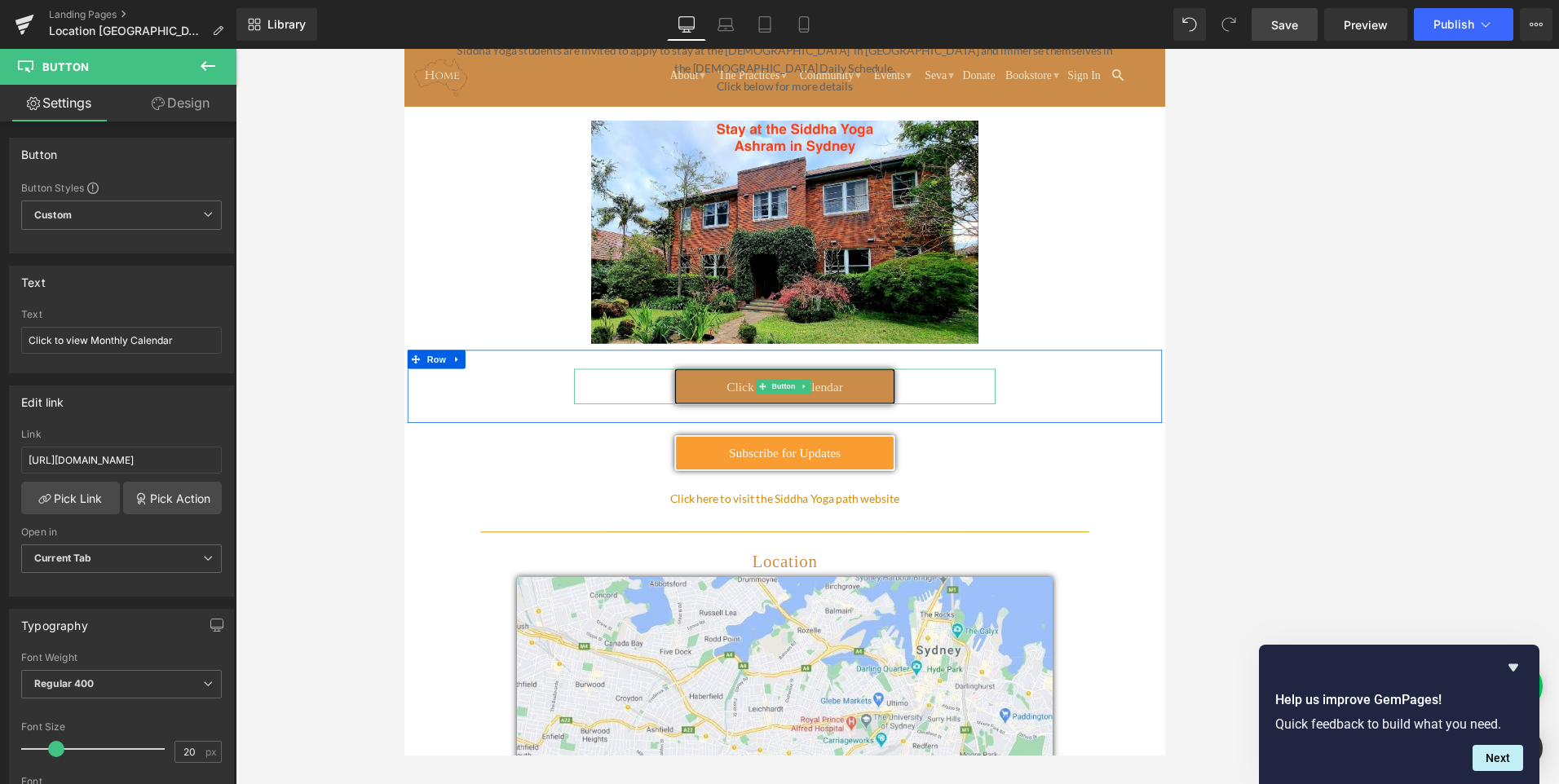
click at [827, 477] on span "Click to view Calendar" at bounding box center [897, 486] width 151 height 18
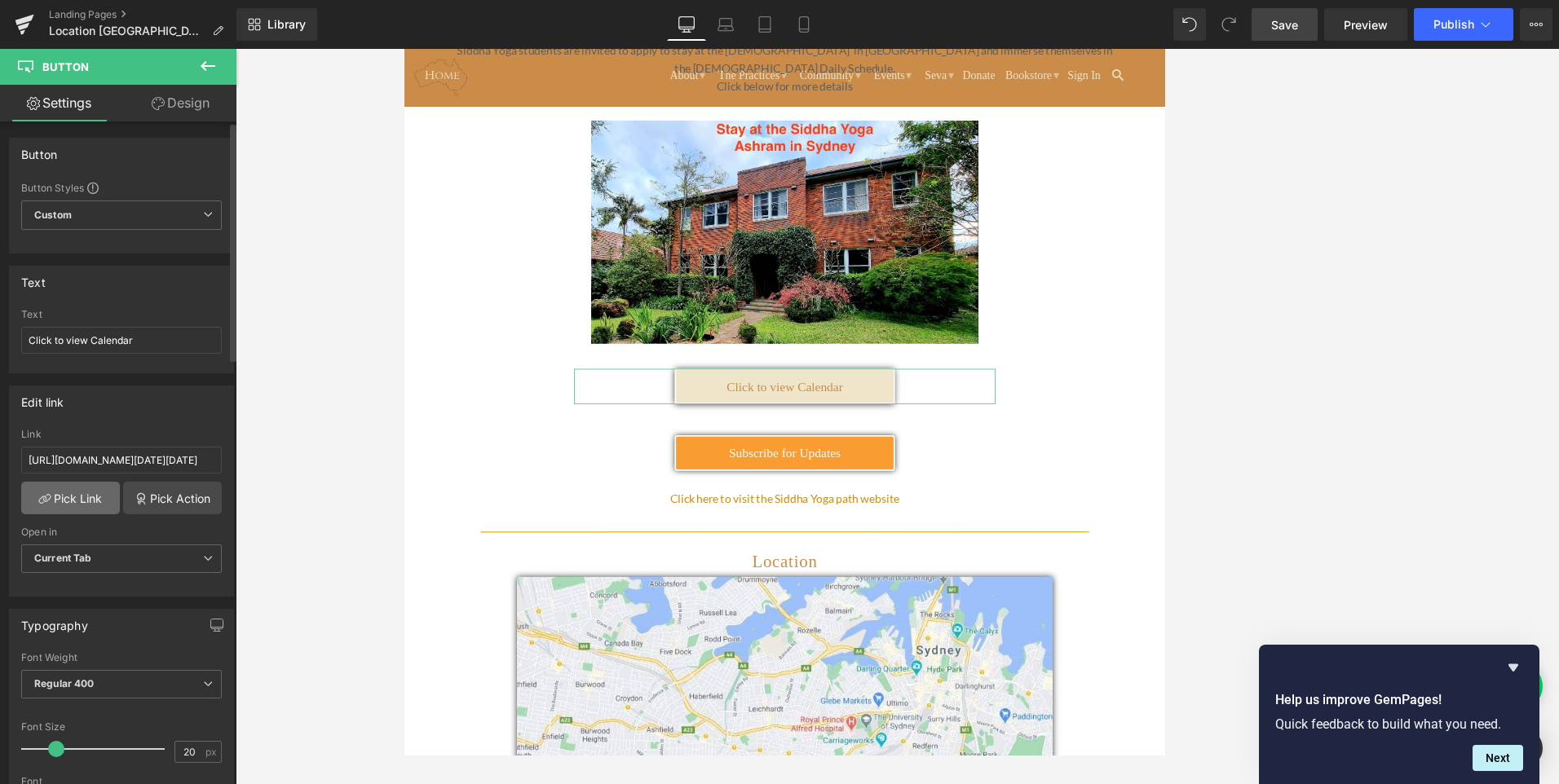
click at [86, 505] on link "Pick Link" at bounding box center [70, 497] width 99 height 32
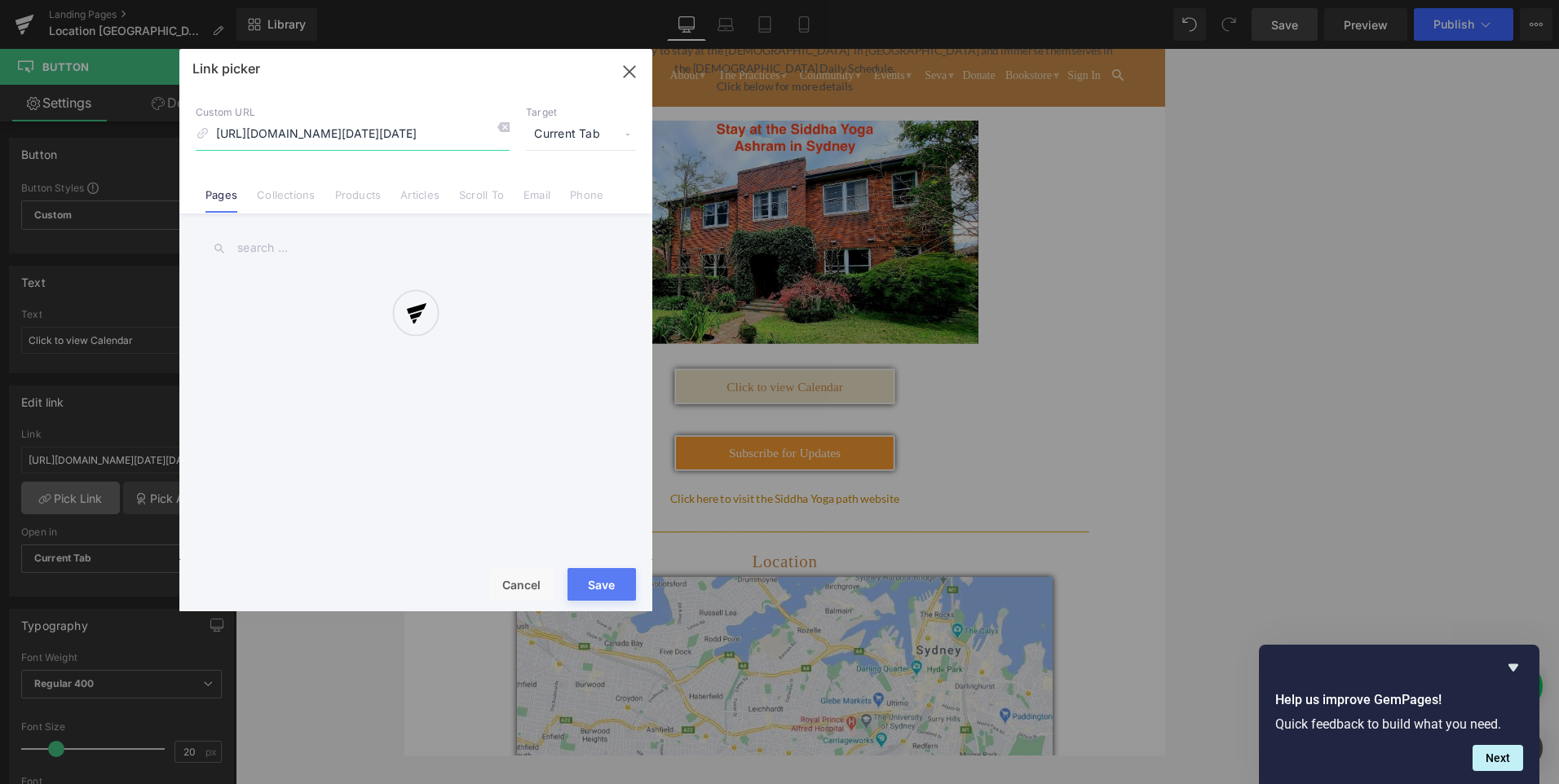
scroll to position [0, 537]
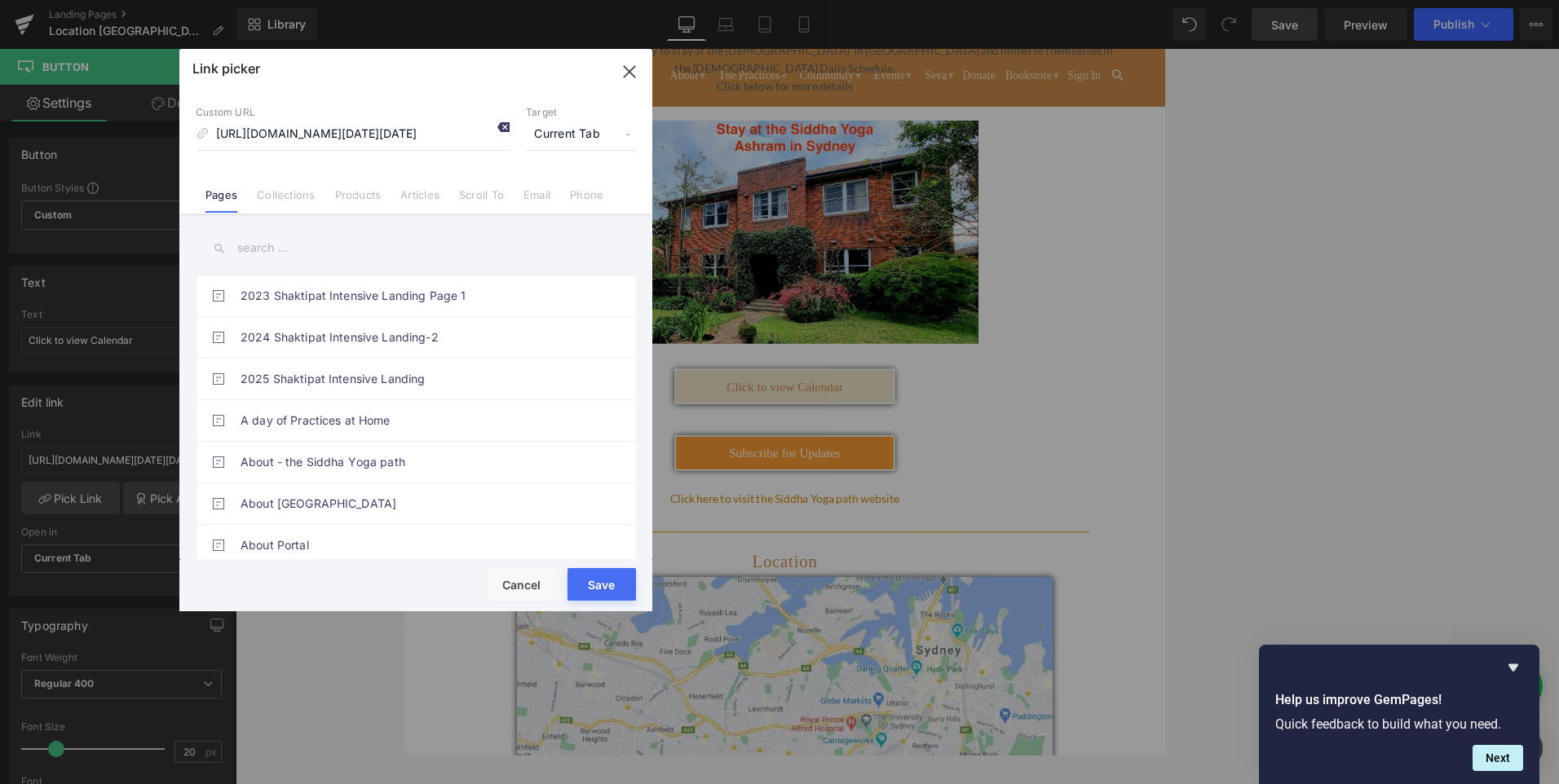
click at [502, 128] on icon at bounding box center [503, 127] width 13 height 13
click at [339, 131] on input at bounding box center [352, 134] width 314 height 31
paste input "[URL][DOMAIN_NAME]"
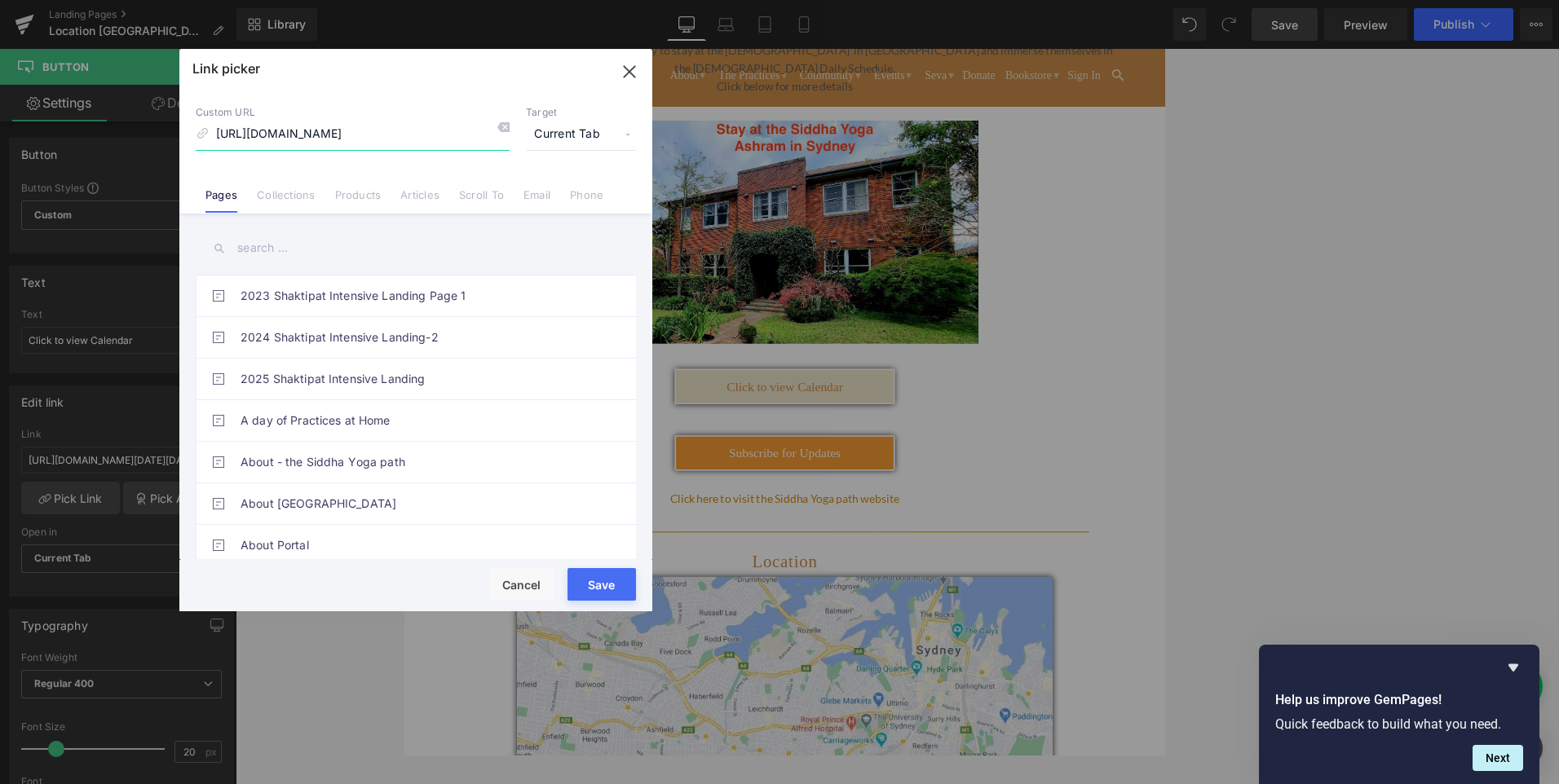
type input "[URL][DOMAIN_NAME]"
click at [606, 593] on button "Save" at bounding box center [601, 584] width 68 height 32
type input "[URL][DOMAIN_NAME]"
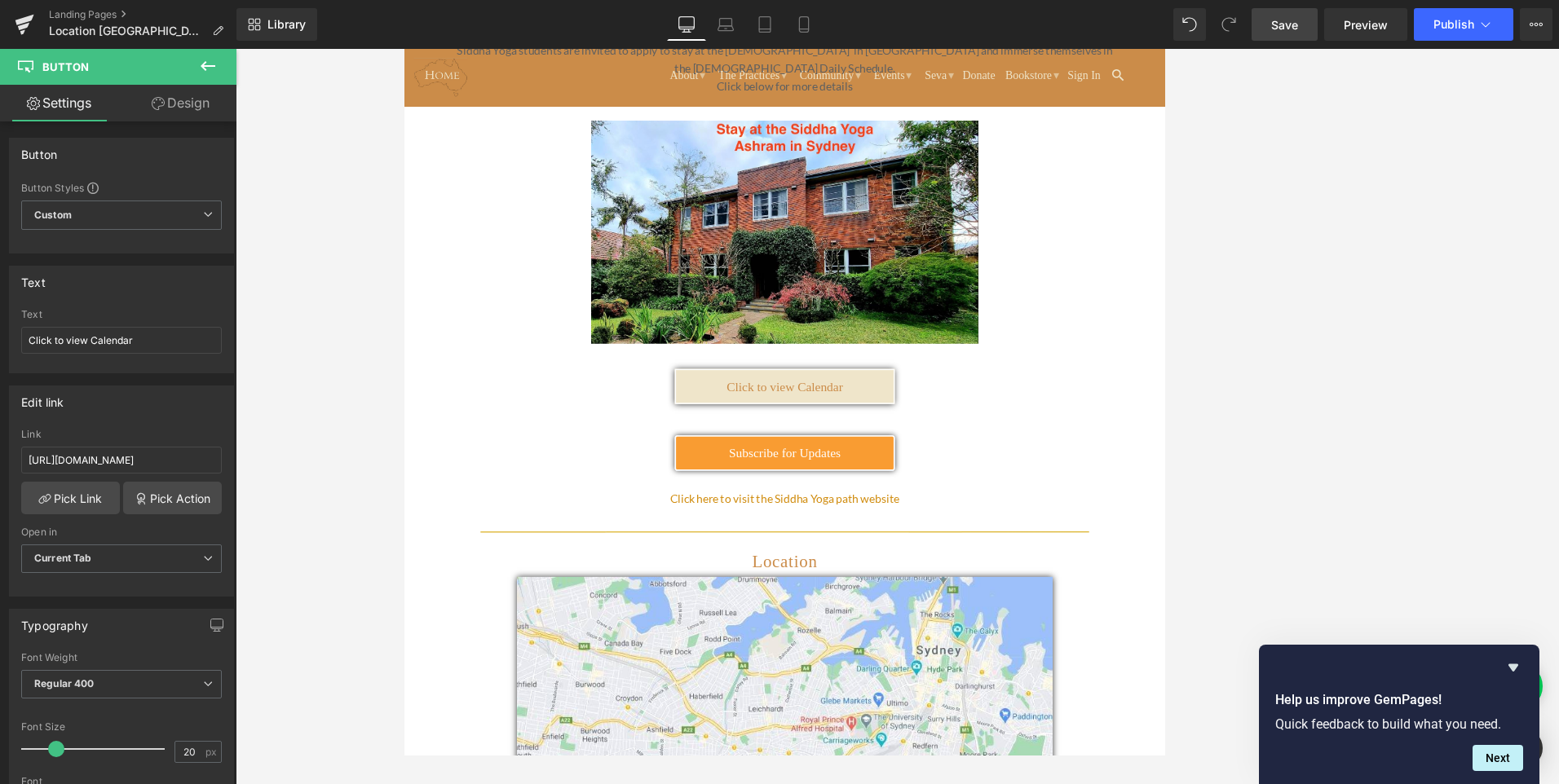
click at [1289, 27] on span "Save" at bounding box center [1284, 25] width 27 height 17
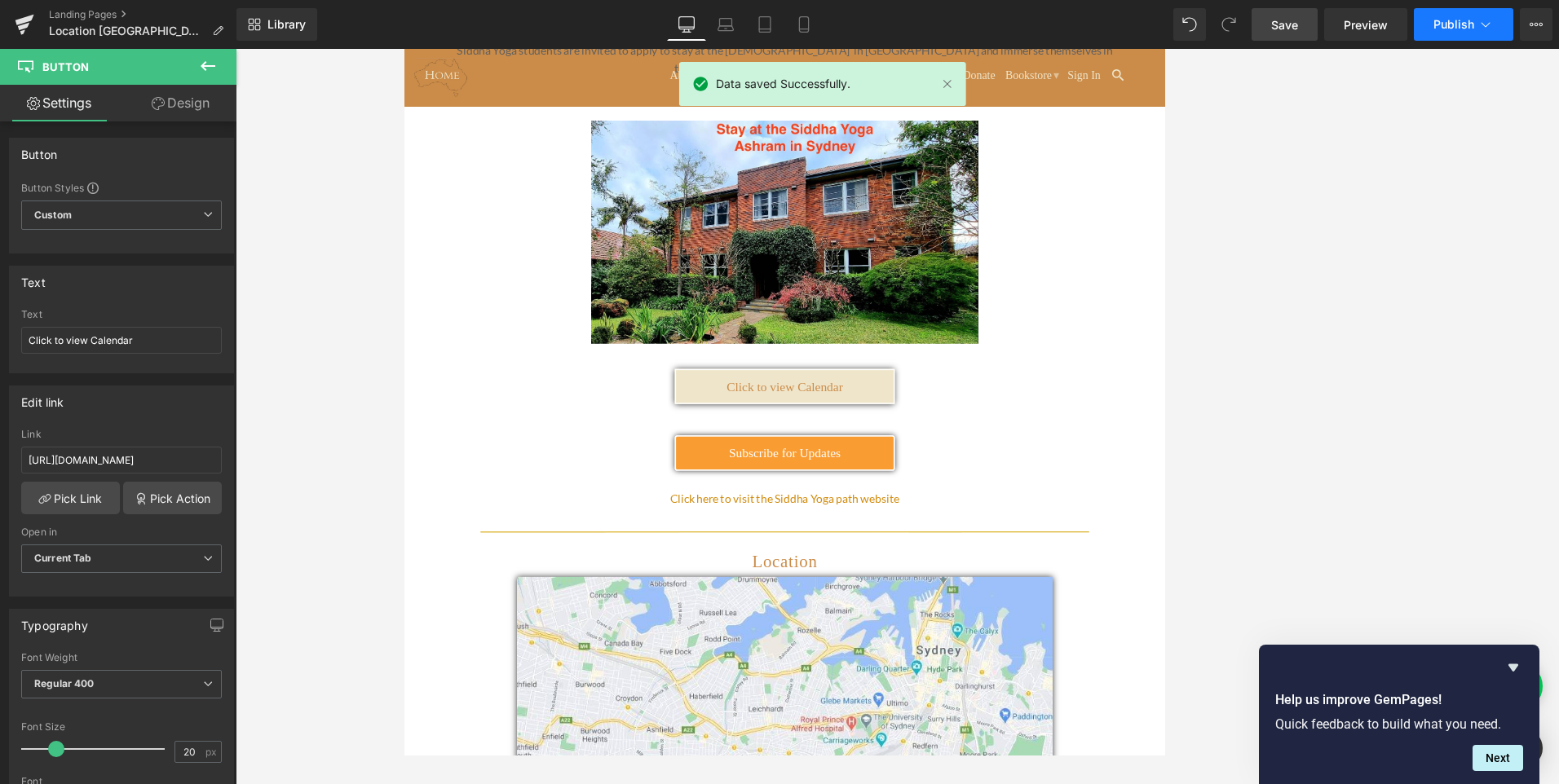
click at [1472, 21] on span "Publish" at bounding box center [1453, 25] width 41 height 13
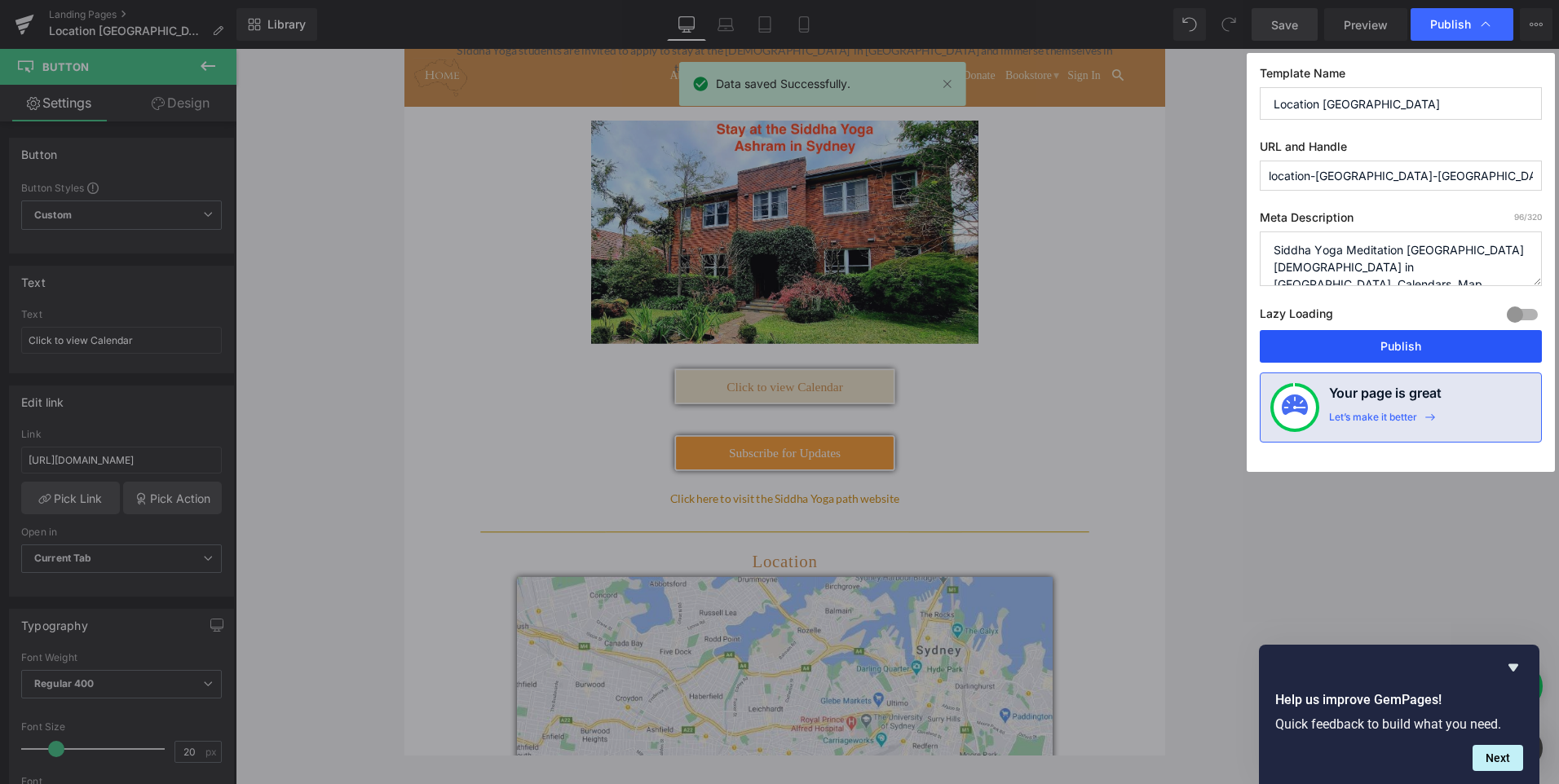
click at [1388, 350] on button "Publish" at bounding box center [1400, 346] width 282 height 32
